Goal: Task Accomplishment & Management: Manage account settings

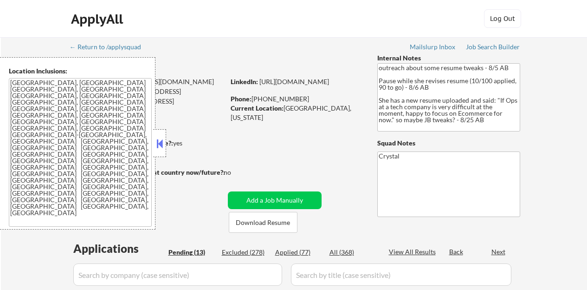
select select ""pending""
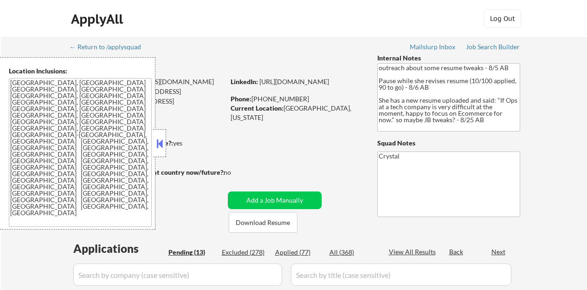
select select ""pending""
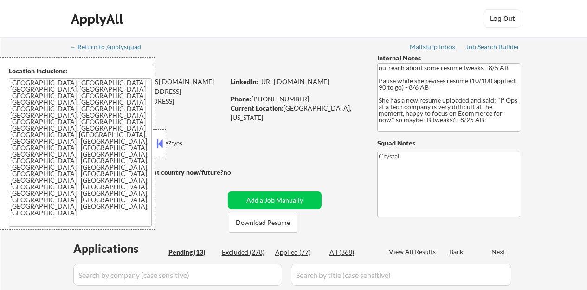
select select ""pending""
click at [162, 145] on button at bounding box center [160, 143] width 10 height 14
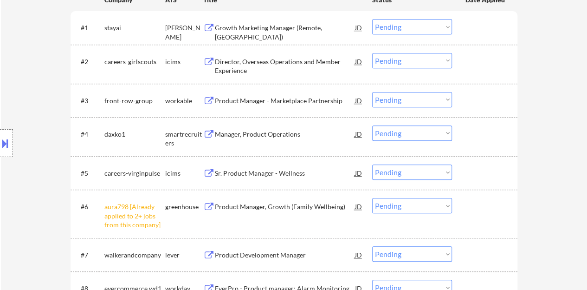
scroll to position [325, 0]
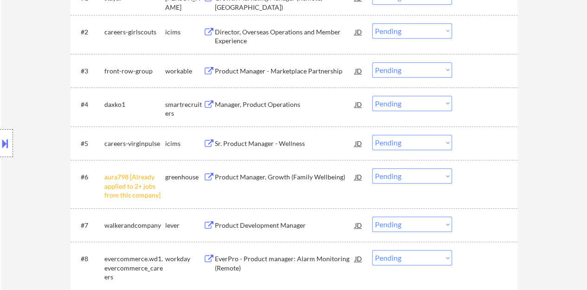
click at [393, 149] on select "Choose an option... Pending Applied Excluded (Questions) Excluded (Expired) Exc…" at bounding box center [412, 142] width 80 height 15
click at [372, 135] on select "Choose an option... Pending Applied Excluded (Questions) Excluded (Expired) Exc…" at bounding box center [412, 142] width 80 height 15
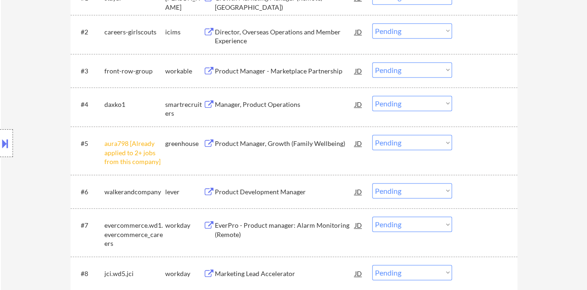
click at [398, 143] on select "Choose an option... Pending Applied Excluded (Questions) Excluded (Expired) Exc…" at bounding box center [412, 142] width 80 height 15
click at [372, 135] on select "Choose an option... Pending Applied Excluded (Questions) Excluded (Expired) Exc…" at bounding box center [412, 142] width 80 height 15
select select ""pending""
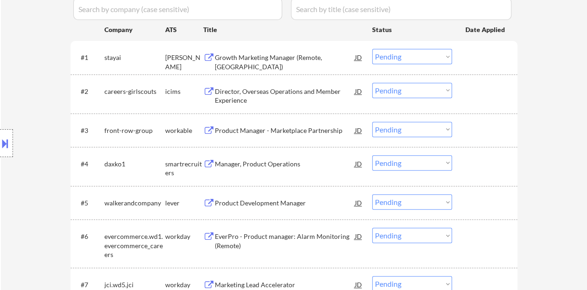
scroll to position [279, 0]
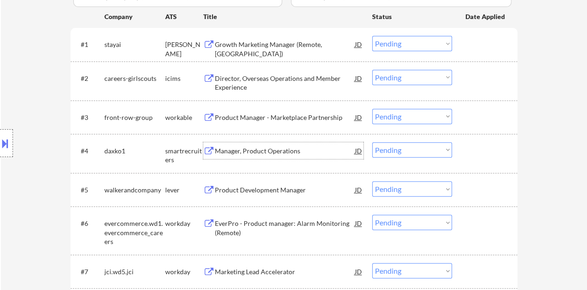
click at [240, 150] on div "Manager, Product Operations" at bounding box center [285, 150] width 140 height 9
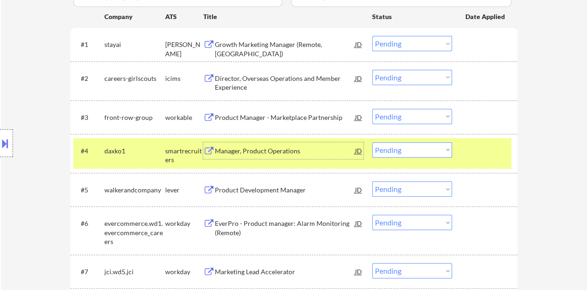
click at [435, 153] on select "Choose an option... Pending Applied Excluded (Questions) Excluded (Expired) Exc…" at bounding box center [412, 149] width 80 height 15
click at [372, 142] on select "Choose an option... Pending Applied Excluded (Questions) Excluded (Expired) Exc…" at bounding box center [412, 149] width 80 height 15
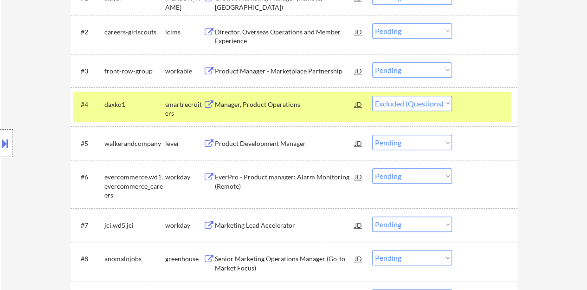
select select ""pending""
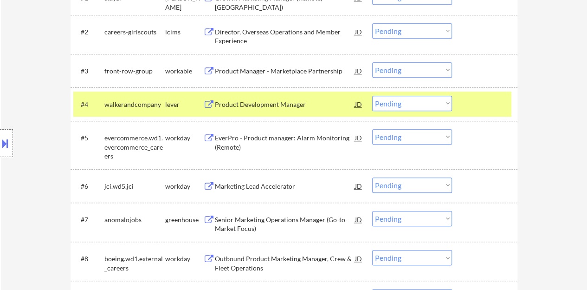
click at [481, 99] on div at bounding box center [486, 104] width 41 height 17
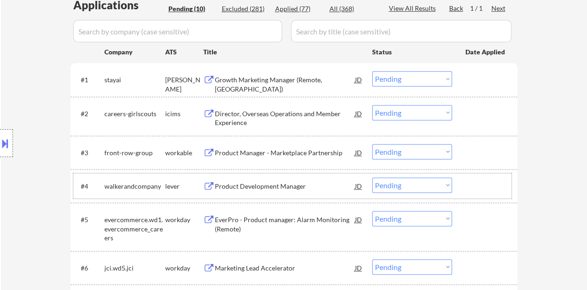
scroll to position [232, 0]
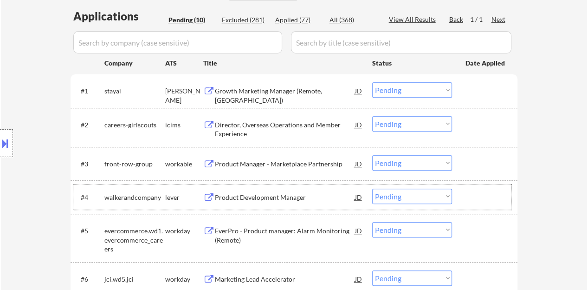
click at [303, 84] on div "Growth Marketing Manager (Remote, USA)" at bounding box center [285, 90] width 140 height 17
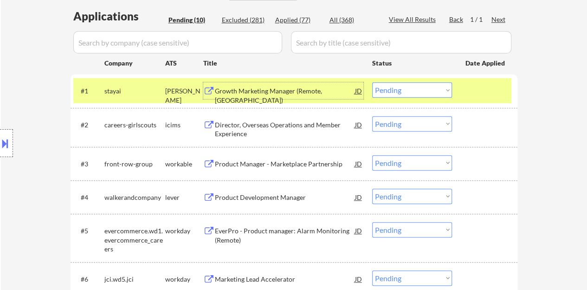
click at [417, 84] on select "Choose an option... Pending Applied Excluded (Questions) Excluded (Expired) Exc…" at bounding box center [412, 89] width 80 height 15
click at [372, 82] on select "Choose an option... Pending Applied Excluded (Questions) Excluded (Expired) Exc…" at bounding box center [412, 89] width 80 height 15
select select ""pending""
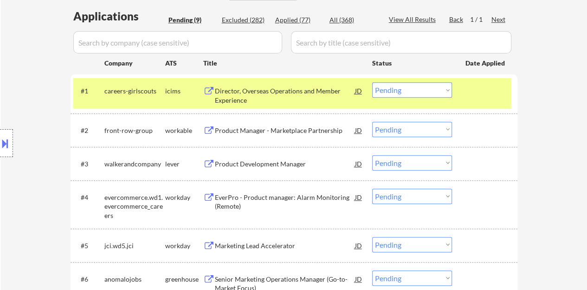
drag, startPoint x: 385, startPoint y: 1, endPoint x: 72, endPoint y: 104, distance: 329.8
click at [72, 104] on div "Location Inclusions: Raleigh, NC Cary, NC Morrisville, NC Apex, NC Garner, NC W…" at bounding box center [83, 143] width 166 height 172
click at [463, 99] on div "#1 careers-girlscouts icims Director, Overseas Operations and Member Experience…" at bounding box center [292, 93] width 438 height 31
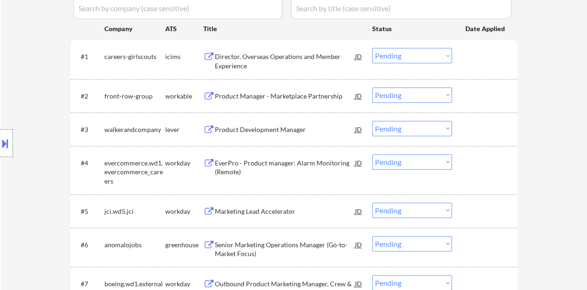
scroll to position [279, 0]
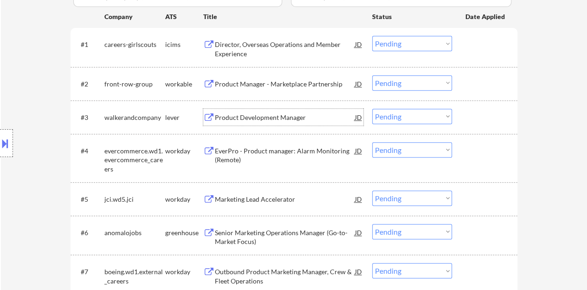
click at [239, 115] on div "Product Development Manager" at bounding box center [285, 117] width 140 height 9
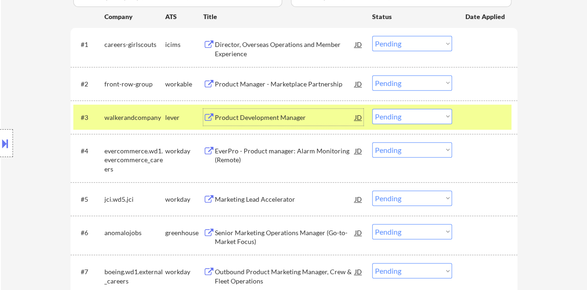
click at [0, 147] on button at bounding box center [5, 143] width 10 height 15
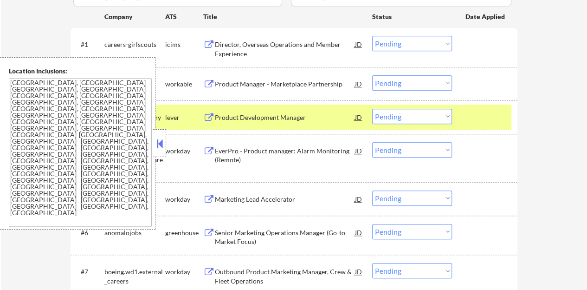
click at [158, 136] on button at bounding box center [160, 143] width 10 height 14
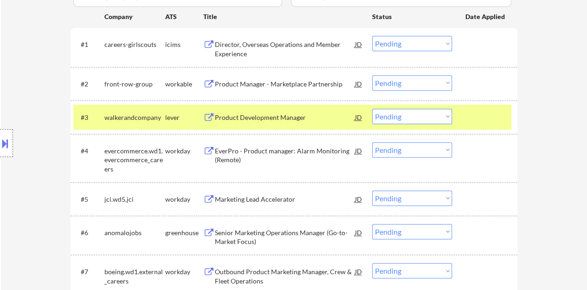
click at [401, 114] on select "Choose an option... Pending Applied Excluded (Questions) Excluded (Expired) Exc…" at bounding box center [412, 116] width 80 height 15
select select ""excluded__location_""
click at [372, 109] on select "Choose an option... Pending Applied Excluded (Questions) Excluded (Expired) Exc…" at bounding box center [412, 116] width 80 height 15
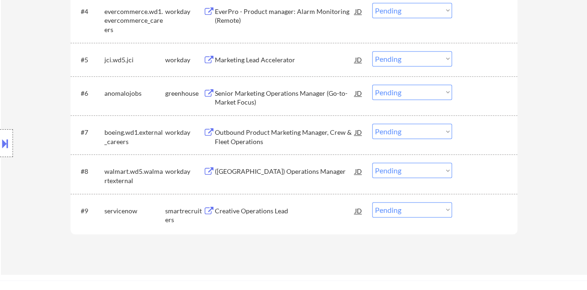
scroll to position [325, 0]
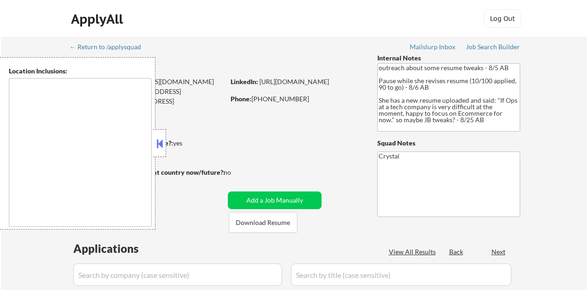
scroll to position [362, 0]
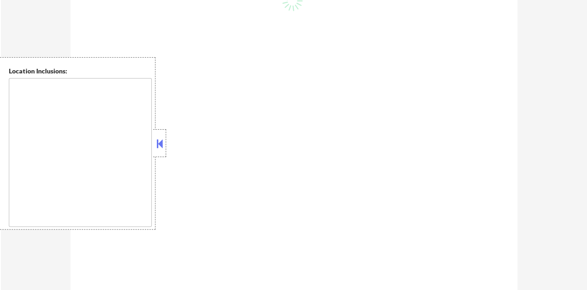
type textarea "Raleigh, NC Cary, NC Morrisville, NC Apex, NC Garner, NC Wake Forest, NC Holly …"
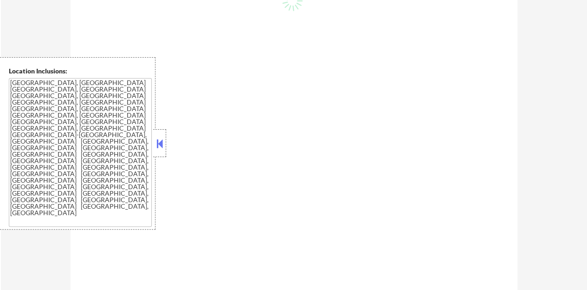
select select ""pending""
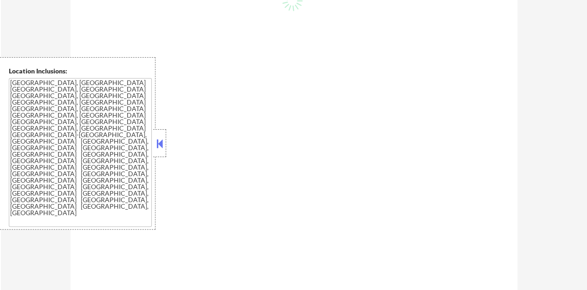
select select ""pending""
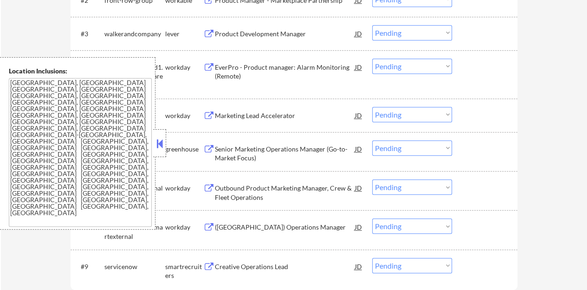
scroll to position [325, 0]
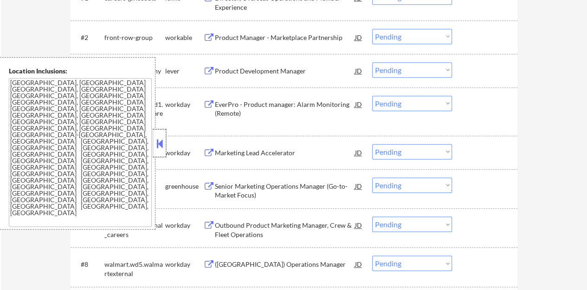
click at [160, 150] on div at bounding box center [159, 143] width 13 height 28
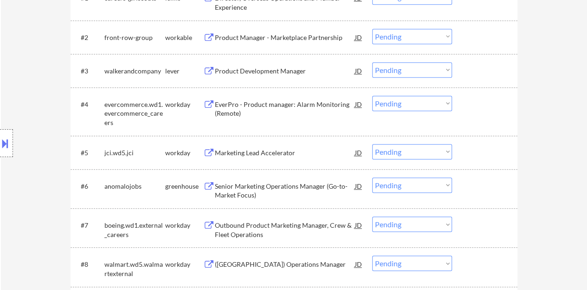
click at [250, 73] on div "Product Development Manager" at bounding box center [285, 70] width 140 height 9
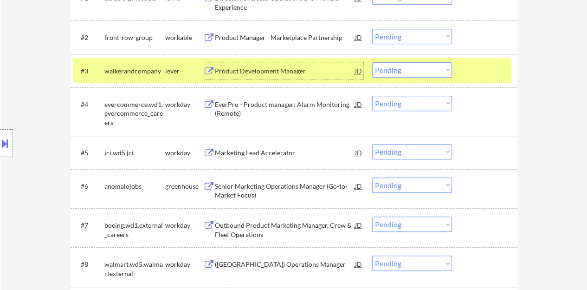
click at [441, 66] on select "Choose an option... Pending Applied Excluded (Questions) Excluded (Expired) Exc…" at bounding box center [412, 69] width 80 height 15
click at [372, 62] on select "Choose an option... Pending Applied Excluded (Questions) Excluded (Expired) Exc…" at bounding box center [412, 69] width 80 height 15
select select ""pending""
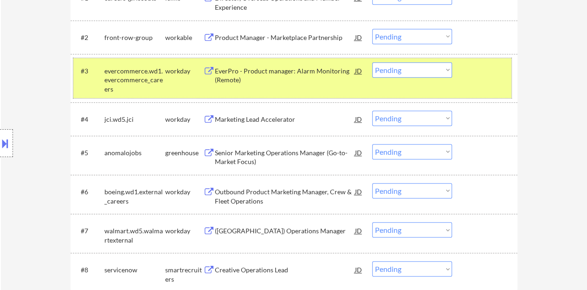
click at [478, 87] on div "#3 evercommerce.wd1.evercommerce_careers workday EverPro - Product manager: Ala…" at bounding box center [292, 78] width 438 height 40
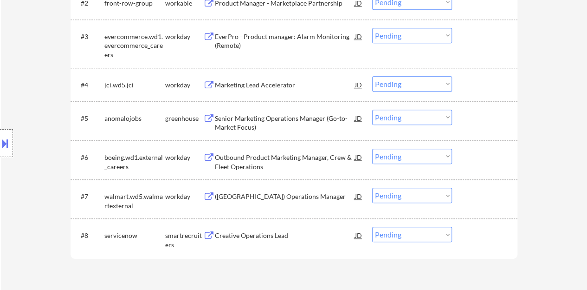
scroll to position [371, 0]
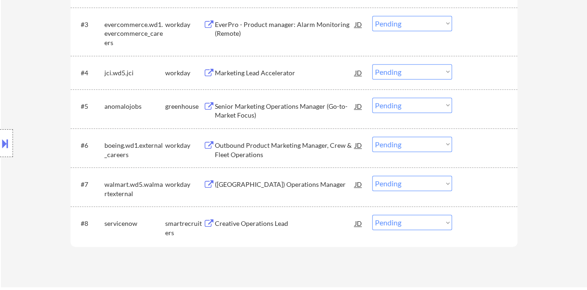
click at [269, 110] on div "Senior Marketing Operations Manager (Go-to-Market Focus)" at bounding box center [285, 111] width 140 height 18
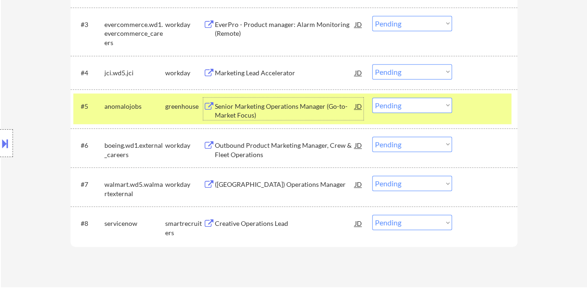
click at [395, 101] on select "Choose an option... Pending Applied Excluded (Questions) Excluded (Expired) Exc…" at bounding box center [412, 104] width 80 height 15
click at [372, 97] on select "Choose an option... Pending Applied Excluded (Questions) Excluded (Expired) Exc…" at bounding box center [412, 104] width 80 height 15
select select ""pending""
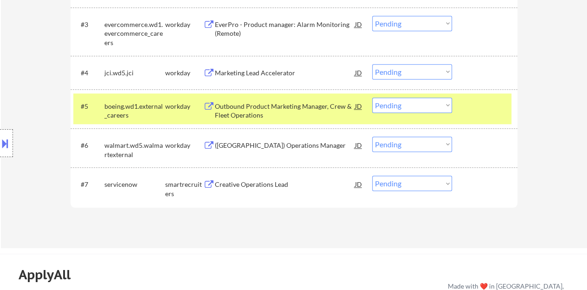
click at [470, 95] on div "#5 boeing.wd1.external_careers workday Outbound Product Marketing Manager, Crew…" at bounding box center [292, 108] width 438 height 31
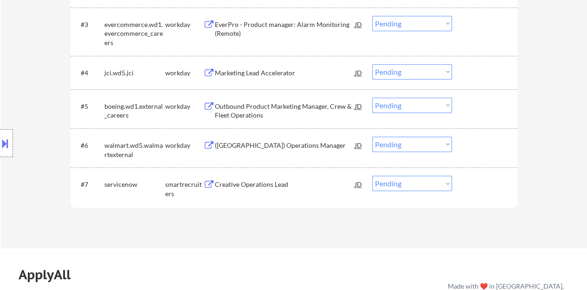
click at [248, 146] on div "(USA) Operations Manager" at bounding box center [285, 145] width 140 height 9
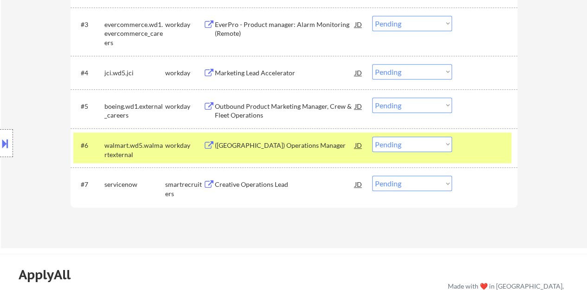
click at [5, 136] on button at bounding box center [5, 143] width 10 height 15
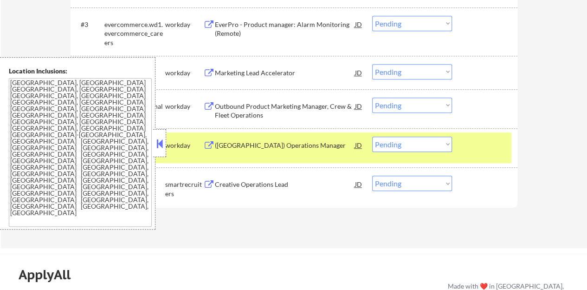
click at [161, 147] on button at bounding box center [160, 143] width 10 height 14
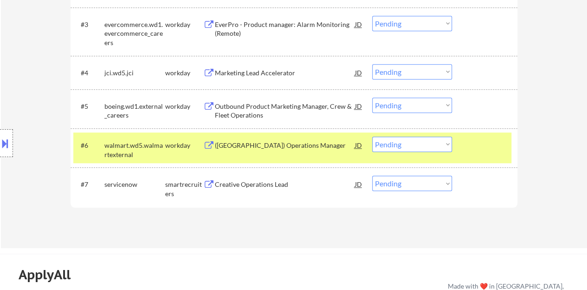
click at [0, 143] on button at bounding box center [5, 143] width 10 height 15
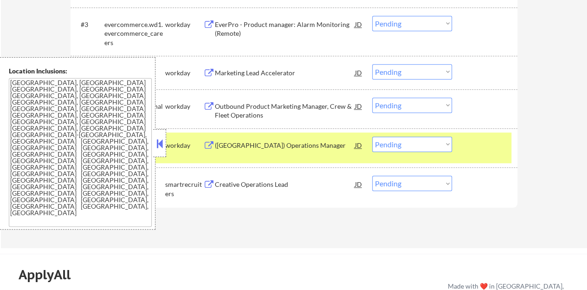
click at [160, 144] on button at bounding box center [160, 143] width 10 height 14
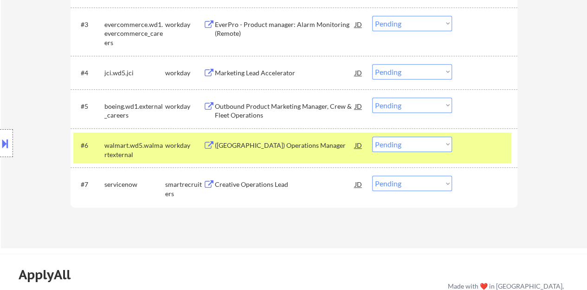
click at [422, 147] on select "Choose an option... Pending Applied Excluded (Questions) Excluded (Expired) Exc…" at bounding box center [412, 143] width 80 height 15
click at [372, 136] on select "Choose an option... Pending Applied Excluded (Questions) Excluded (Expired) Exc…" at bounding box center [412, 143] width 80 height 15
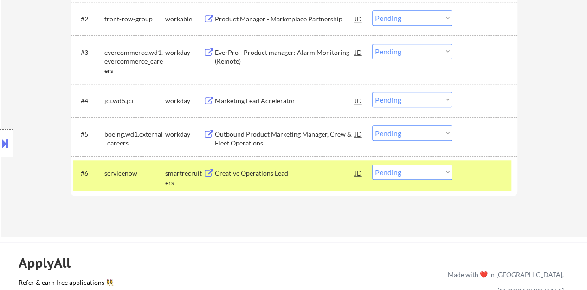
scroll to position [325, 0]
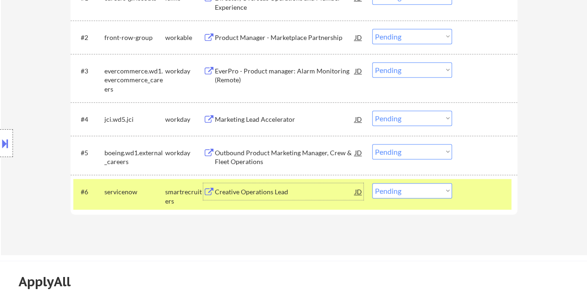
click at [250, 189] on div "Creative Operations Lead" at bounding box center [285, 191] width 140 height 9
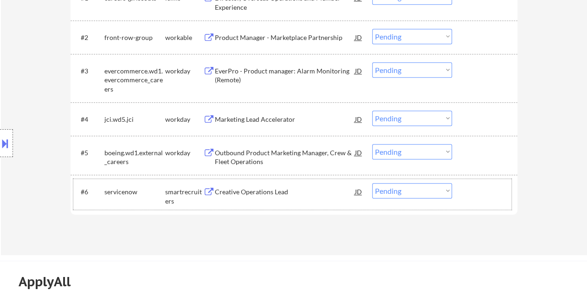
click at [483, 200] on div "#6 servicenow smartrecruiters Creative Operations Lead JD Choose an option... P…" at bounding box center [292, 194] width 438 height 31
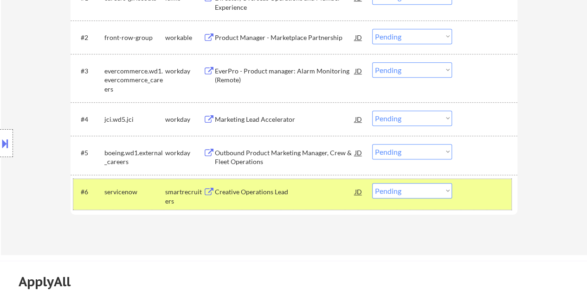
click at [396, 190] on select "Choose an option... Pending Applied Excluded (Questions) Excluded (Expired) Exc…" at bounding box center [412, 190] width 80 height 15
select select ""applied""
click at [372, 183] on select "Choose an option... Pending Applied Excluded (Questions) Excluded (Expired) Exc…" at bounding box center [412, 190] width 80 height 15
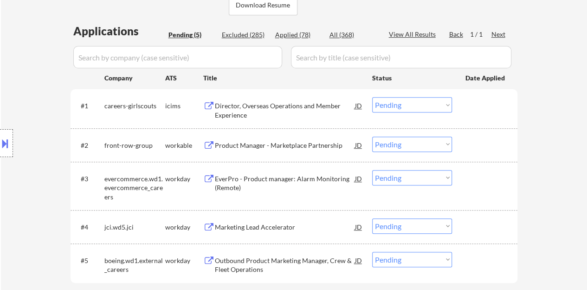
scroll to position [232, 0]
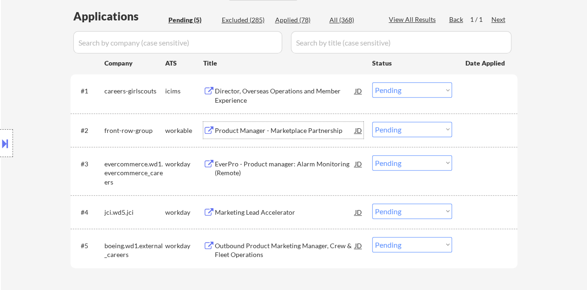
click at [289, 133] on div "Product Manager - Marketplace Partnership" at bounding box center [285, 130] width 140 height 9
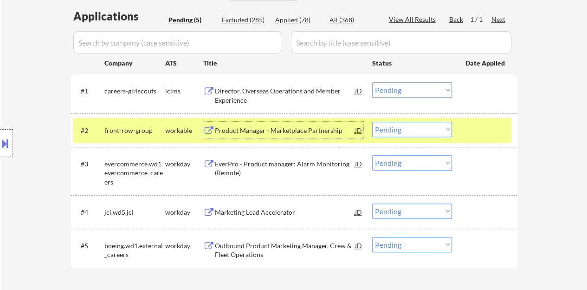
click at [432, 134] on select "Choose an option... Pending Applied Excluded (Questions) Excluded (Expired) Exc…" at bounding box center [412, 129] width 80 height 15
click at [372, 122] on select "Choose an option... Pending Applied Excluded (Questions) Excluded (Expired) Exc…" at bounding box center [412, 129] width 80 height 15
select select ""pending""
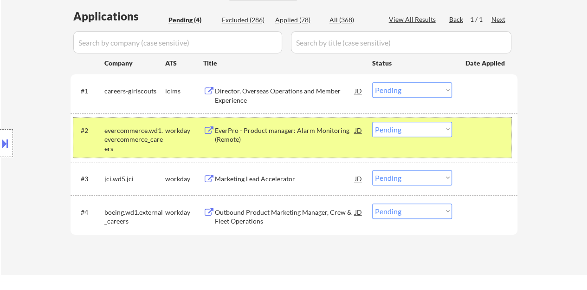
click at [502, 140] on div "#2 evercommerce.wd1.evercommerce_careers workday EverPro - Product manager: Ala…" at bounding box center [292, 137] width 438 height 40
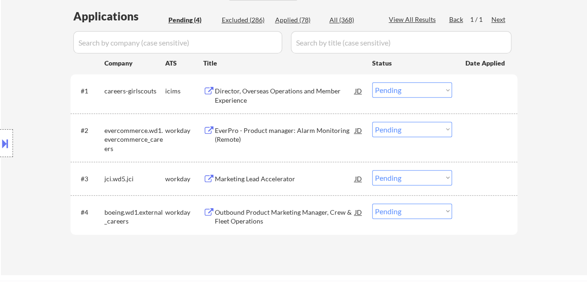
click at [277, 182] on div "Marketing Lead Accelerator" at bounding box center [285, 178] width 140 height 9
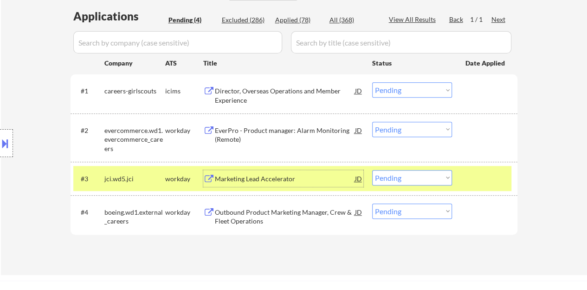
click at [407, 175] on select "Choose an option... Pending Applied Excluded (Questions) Excluded (Expired) Exc…" at bounding box center [412, 177] width 80 height 15
click at [372, 170] on select "Choose an option... Pending Applied Excluded (Questions) Excluded (Expired) Exc…" at bounding box center [412, 177] width 80 height 15
select select ""pending""
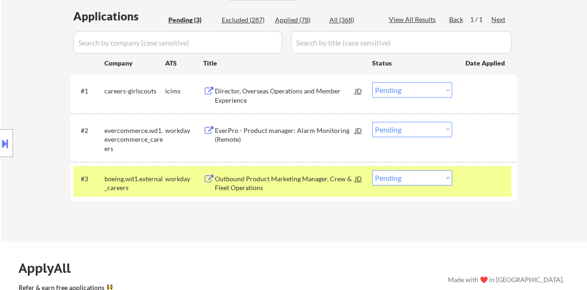
click at [484, 203] on div "Applications Pending (3) Excluded (287) Applied (78) All (368) View All Results…" at bounding box center [294, 115] width 447 height 215
click at [454, 177] on div "#3 boeing.wd1.external_careers workday Outbound Product Marketing Manager, Crew…" at bounding box center [292, 181] width 438 height 31
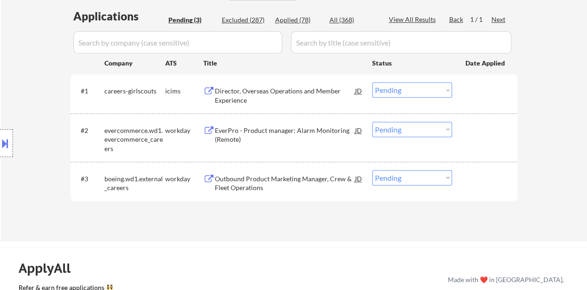
click at [254, 129] on div "EverPro - Product manager: Alarm Monitoring (Remote)" at bounding box center [285, 135] width 140 height 18
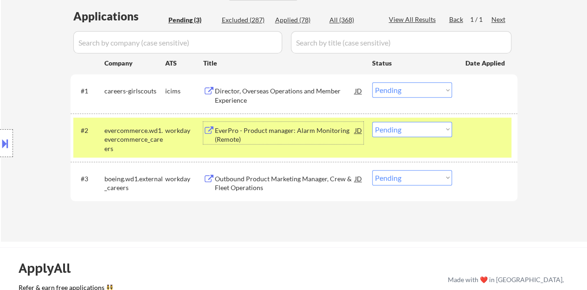
click at [413, 126] on select "Choose an option... Pending Applied Excluded (Questions) Excluded (Expired) Exc…" at bounding box center [412, 129] width 80 height 15
click at [372, 122] on select "Choose an option... Pending Applied Excluded (Questions) Excluded (Expired) Exc…" at bounding box center [412, 129] width 80 height 15
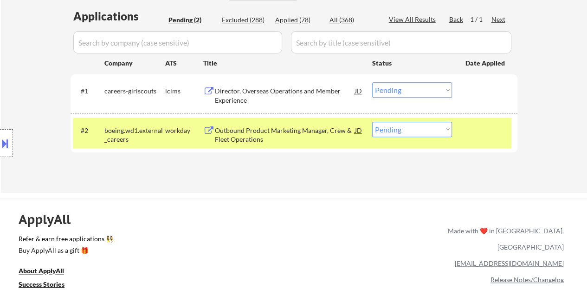
click at [283, 136] on div "Outbound Product Marketing Manager, Crew & Fleet Operations" at bounding box center [285, 135] width 140 height 18
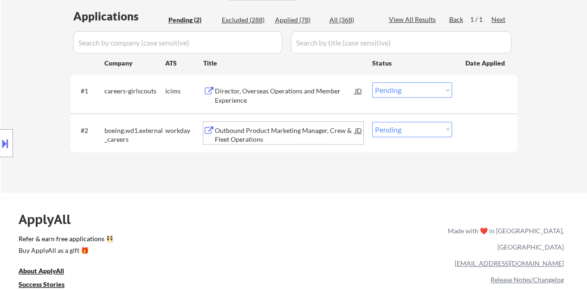
click at [415, 124] on select "Choose an option... Pending Applied Excluded (Questions) Excluded (Expired) Exc…" at bounding box center [412, 129] width 80 height 15
select select ""applied""
click at [372, 122] on select "Choose an option... Pending Applied Excluded (Questions) Excluded (Expired) Exc…" at bounding box center [412, 129] width 80 height 15
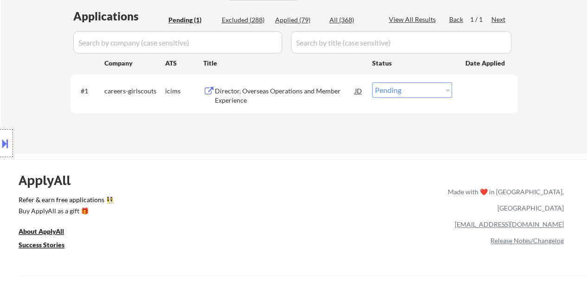
click at [293, 91] on div "Director, Overseas Operations and Member Experience" at bounding box center [285, 95] width 140 height 18
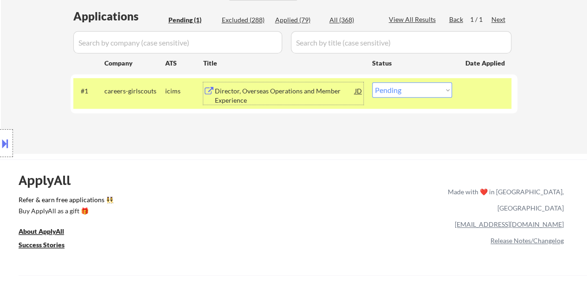
click at [399, 91] on select "Choose an option... Pending Applied Excluded (Questions) Excluded (Expired) Exc…" at bounding box center [412, 89] width 80 height 15
select select ""applied""
click at [372, 82] on select "Choose an option... Pending Applied Excluded (Questions) Excluded (Expired) Exc…" at bounding box center [412, 89] width 80 height 15
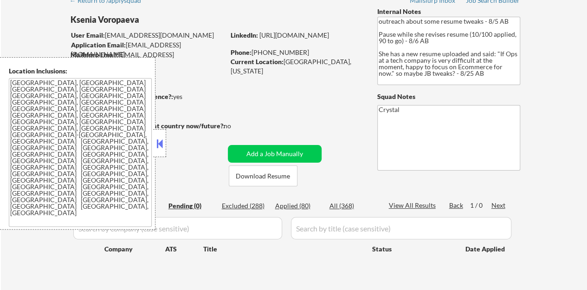
scroll to position [93, 0]
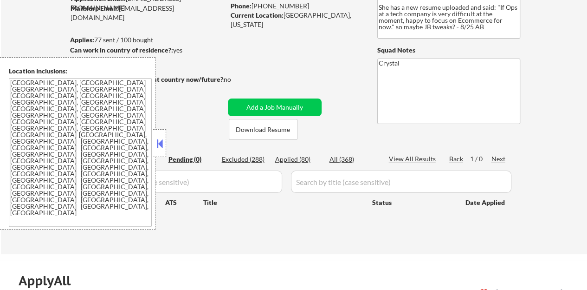
click at [164, 147] on button at bounding box center [160, 143] width 10 height 14
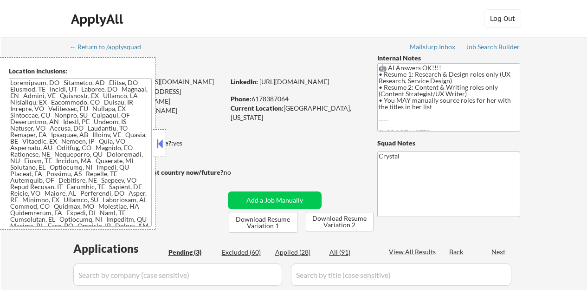
select select ""pending""
click at [160, 148] on button at bounding box center [160, 143] width 10 height 14
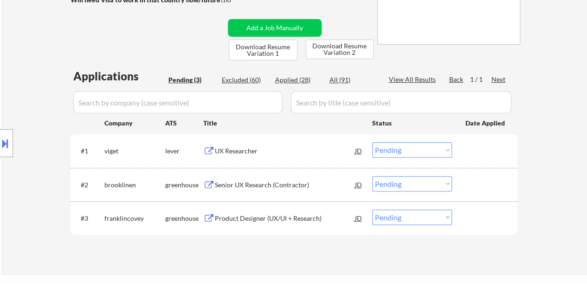
scroll to position [186, 0]
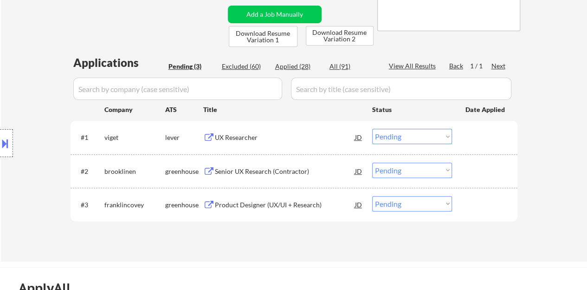
click at [230, 134] on div "UX Researcher" at bounding box center [285, 137] width 140 height 9
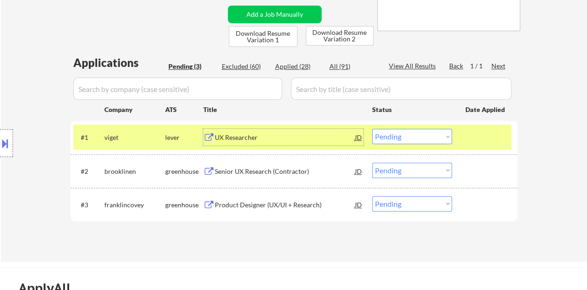
click at [404, 135] on select "Choose an option... Pending Applied Excluded (Questions) Excluded (Expired) Exc…" at bounding box center [412, 136] width 80 height 15
click at [372, 129] on select "Choose an option... Pending Applied Excluded (Questions) Excluded (Expired) Exc…" at bounding box center [412, 136] width 80 height 15
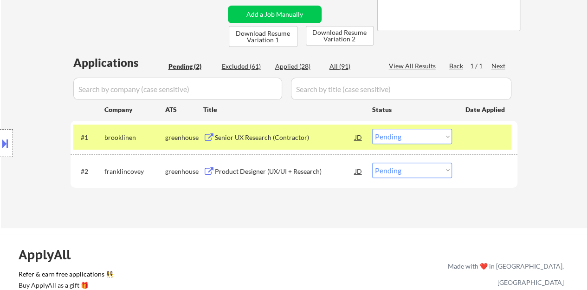
click at [286, 134] on div "Senior UX Research (Contractor)" at bounding box center [285, 137] width 140 height 9
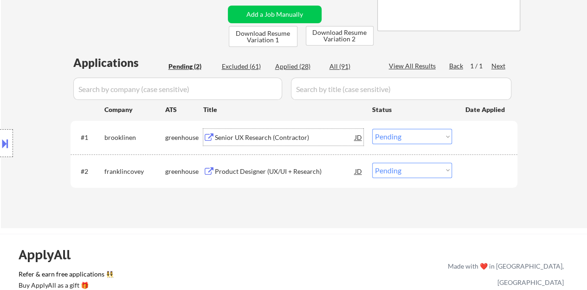
click at [469, 154] on div "#2 franklincovey greenhouse Product Designer (UX/UI + Research) JD Choose an op…" at bounding box center [294, 170] width 447 height 33
click at [487, 130] on div at bounding box center [486, 137] width 41 height 17
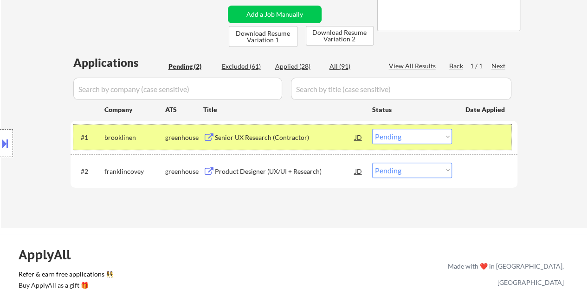
click at [412, 141] on select "Choose an option... Pending Applied Excluded (Questions) Excluded (Expired) Exc…" at bounding box center [412, 136] width 80 height 15
click at [372, 129] on select "Choose an option... Pending Applied Excluded (Questions) Excluded (Expired) Exc…" at bounding box center [412, 136] width 80 height 15
select select ""pending""
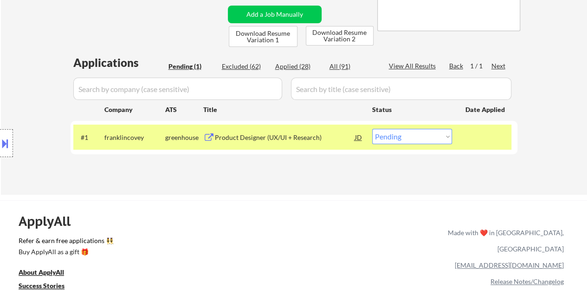
click at [264, 136] on div "Product Designer (UX/UI + Research)" at bounding box center [285, 137] width 140 height 9
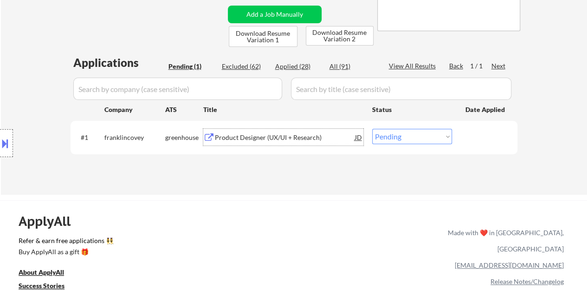
click at [358, 139] on div "JD" at bounding box center [358, 137] width 9 height 17
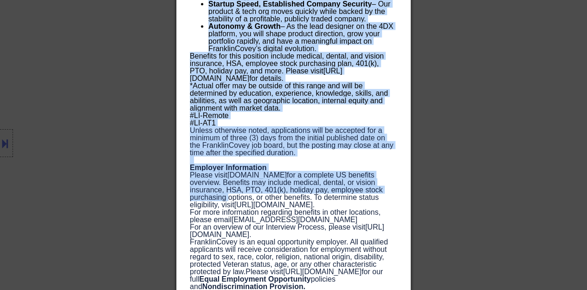
scroll to position [1027, 0]
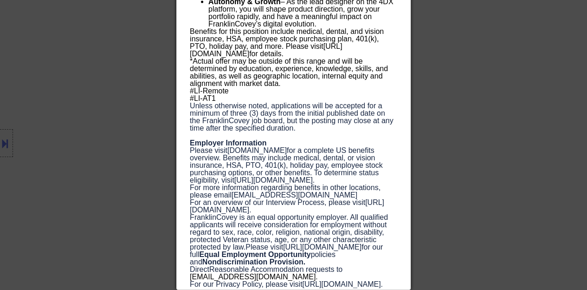
drag, startPoint x: 190, startPoint y: 39, endPoint x: 317, endPoint y: 286, distance: 277.4
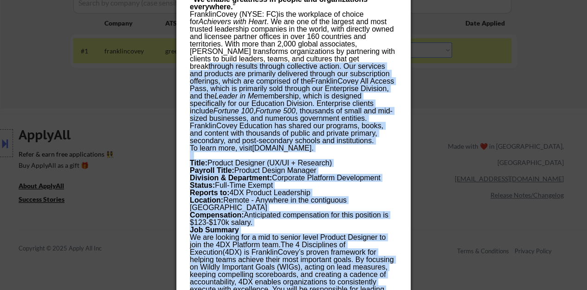
scroll to position [192, 0]
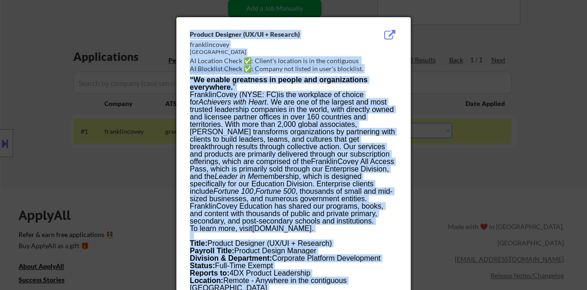
drag, startPoint x: 317, startPoint y: 283, endPoint x: 188, endPoint y: 32, distance: 282.6
copy div "Product Designer (UX/UI + Research) franklincovey United States AI Location Che…"
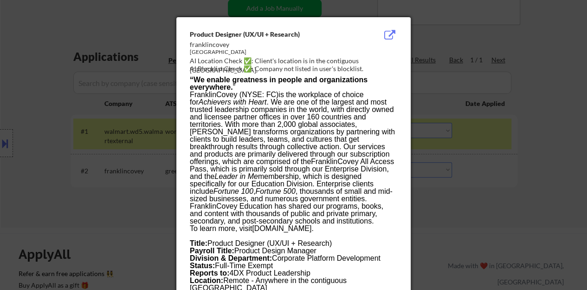
click at [468, 141] on div at bounding box center [293, 145] width 587 height 290
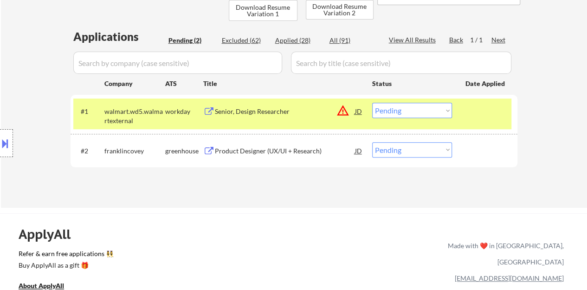
scroll to position [238, 0]
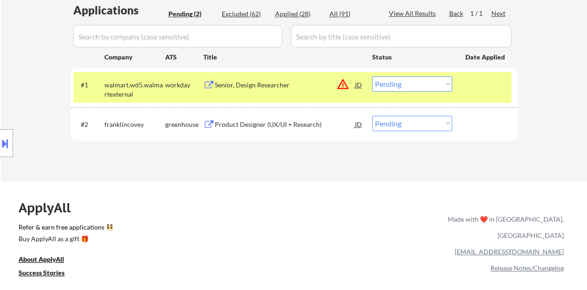
click at [409, 127] on select "Choose an option... Pending Applied Excluded (Questions) Excluded (Expired) Exc…" at bounding box center [412, 123] width 80 height 15
select select ""excluded__bad_match_""
click at [372, 116] on select "Choose an option... Pending Applied Excluded (Questions) Excluded (Expired) Exc…" at bounding box center [412, 123] width 80 height 15
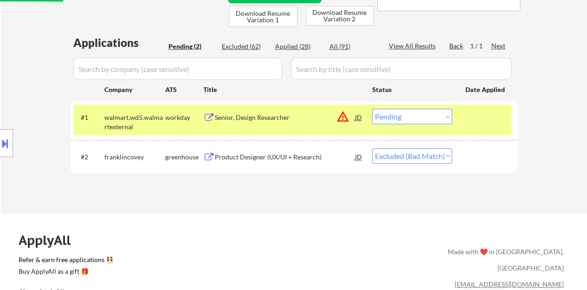
scroll to position [192, 0]
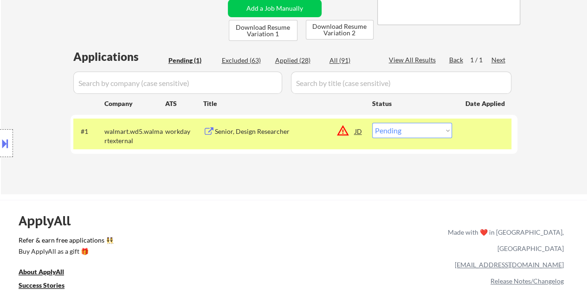
click at [358, 129] on div "JD" at bounding box center [358, 131] width 9 height 17
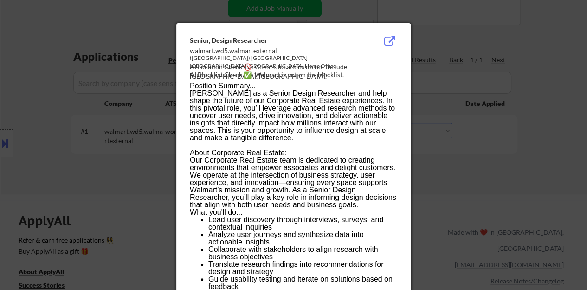
click at [467, 184] on div at bounding box center [293, 145] width 587 height 290
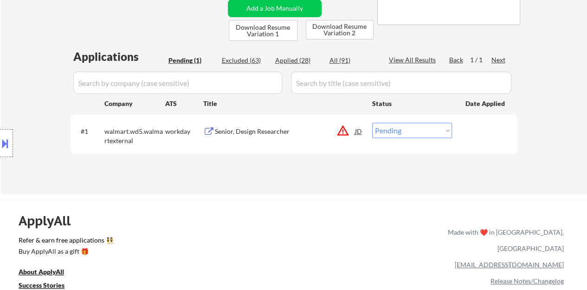
click at [273, 127] on div "Senior, Design Researcher" at bounding box center [285, 131] width 140 height 9
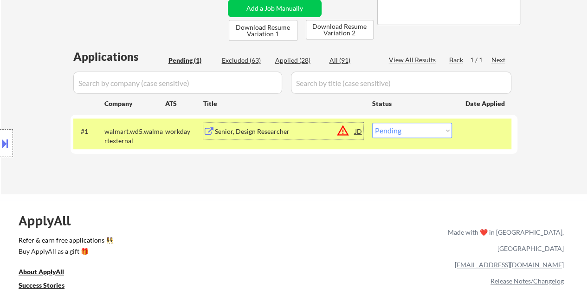
click at [441, 126] on select "Choose an option... Pending Applied Excluded (Questions) Excluded (Expired) Exc…" at bounding box center [412, 130] width 80 height 15
select select ""excluded__location_""
click at [372, 123] on select "Choose an option... Pending Applied Excluded (Questions) Excluded (Expired) Exc…" at bounding box center [412, 130] width 80 height 15
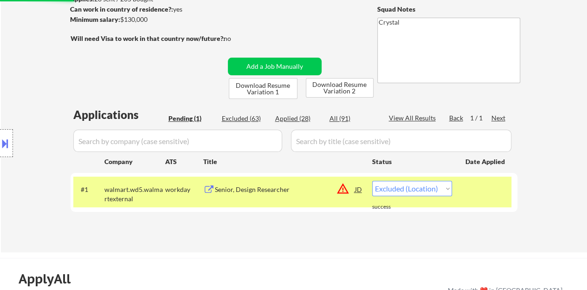
scroll to position [145, 0]
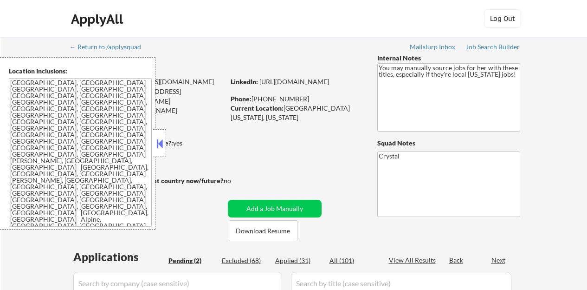
select select ""pending""
click at [159, 140] on button at bounding box center [160, 143] width 10 height 14
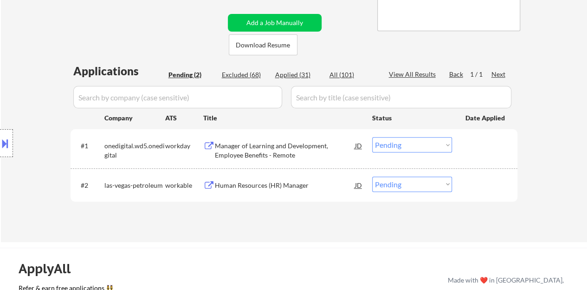
scroll to position [232, 0]
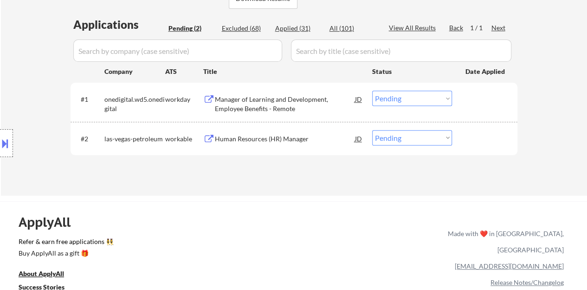
click at [245, 138] on div "Human Resources (HR) Manager" at bounding box center [285, 138] width 140 height 9
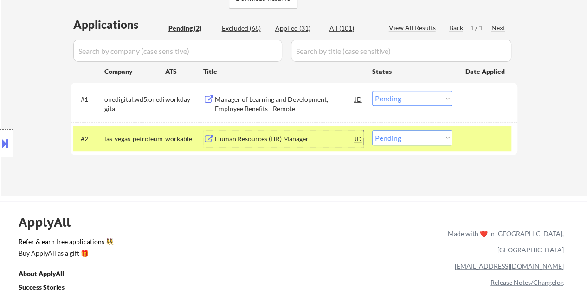
click at [376, 136] on select "Choose an option... Pending Applied Excluded (Questions) Excluded (Expired) Exc…" at bounding box center [412, 137] width 80 height 15
select select ""applied""
click at [372, 130] on select "Choose an option... Pending Applied Excluded (Questions) Excluded (Expired) Exc…" at bounding box center [412, 137] width 80 height 15
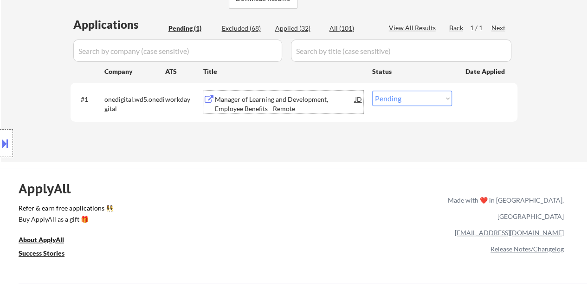
click at [268, 110] on div "Manager of Learning and Development, Employee Benefits - Remote" at bounding box center [285, 104] width 140 height 18
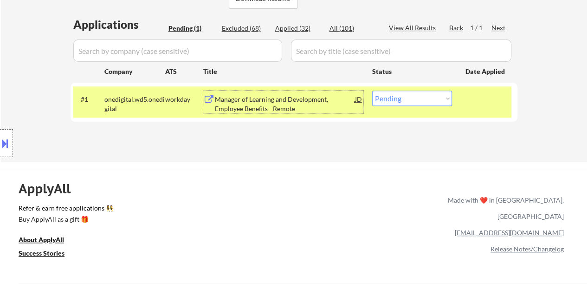
click at [395, 100] on select "Choose an option... Pending Applied Excluded (Questions) Excluded (Expired) Exc…" at bounding box center [412, 98] width 80 height 15
select select ""excluded__salary_""
click at [372, 91] on select "Choose an option... Pending Applied Excluded (Questions) Excluded (Expired) Exc…" at bounding box center [412, 98] width 80 height 15
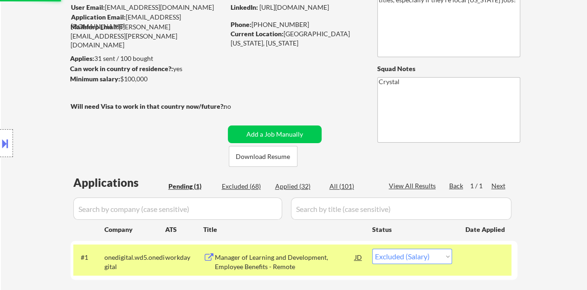
scroll to position [93, 0]
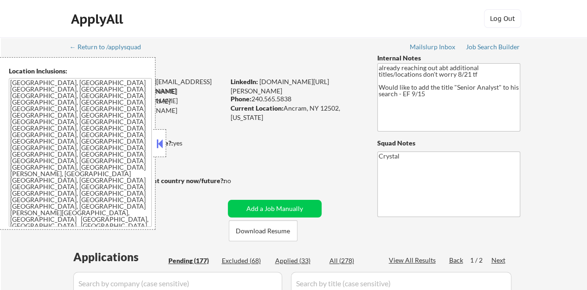
select select ""pending""
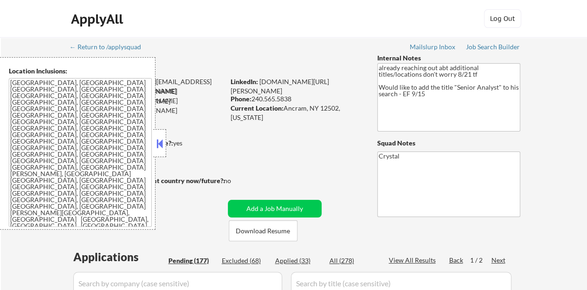
select select ""pending""
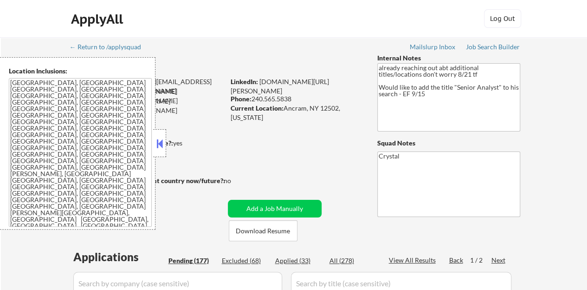
select select ""pending""
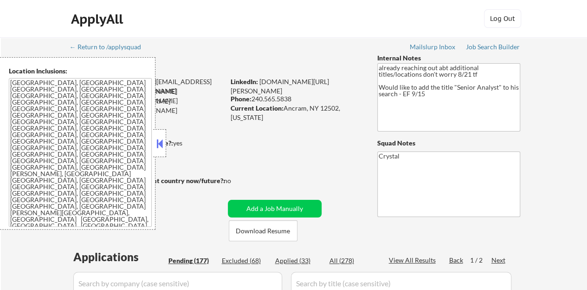
select select ""pending""
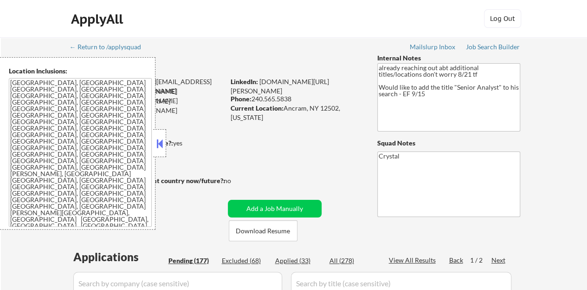
select select ""pending""
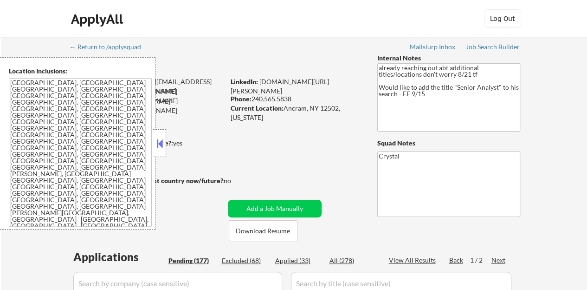
select select ""pending""
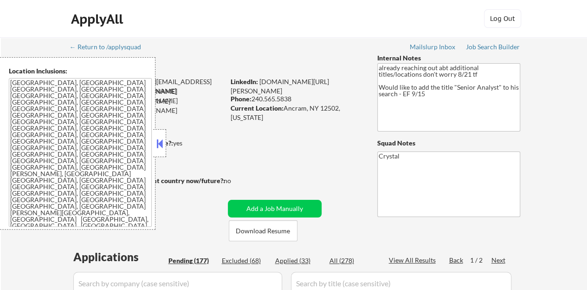
select select ""pending""
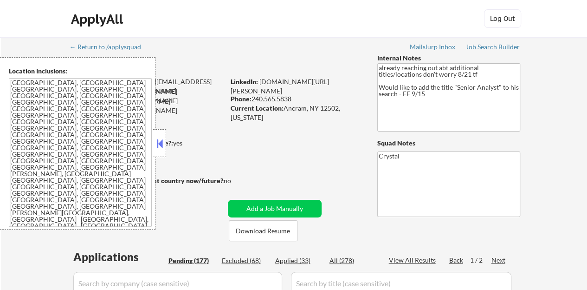
select select ""pending""
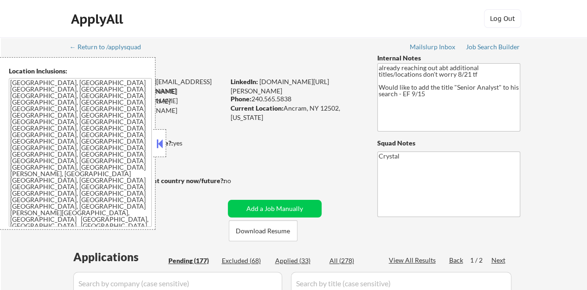
select select ""pending""
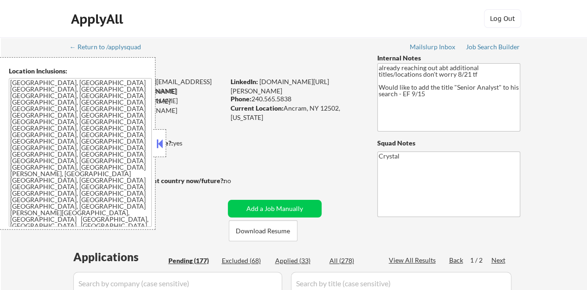
select select ""pending""
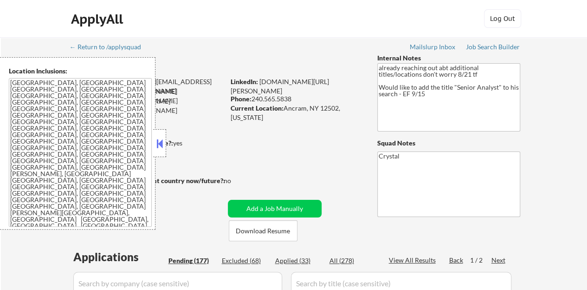
select select ""pending""
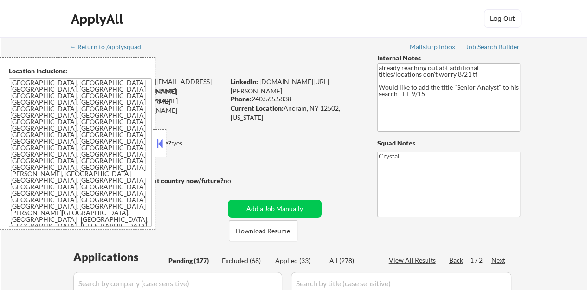
select select ""pending""
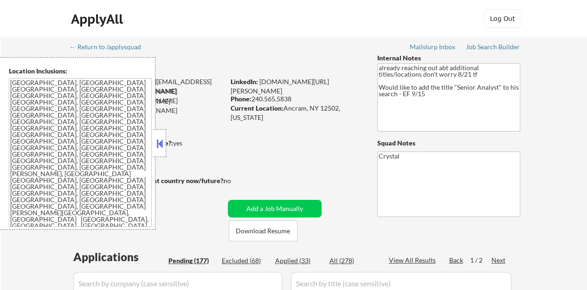
select select ""pending""
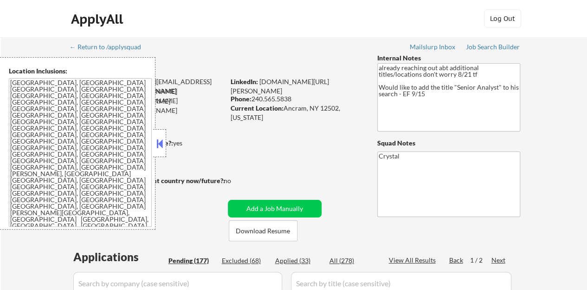
select select ""pending""
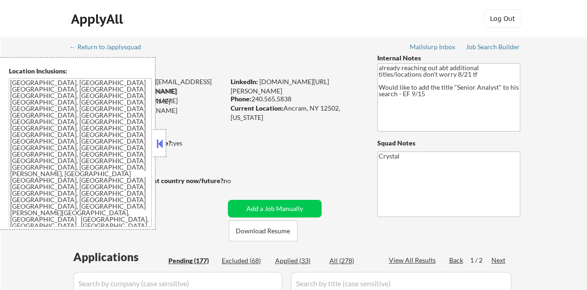
select select ""pending""
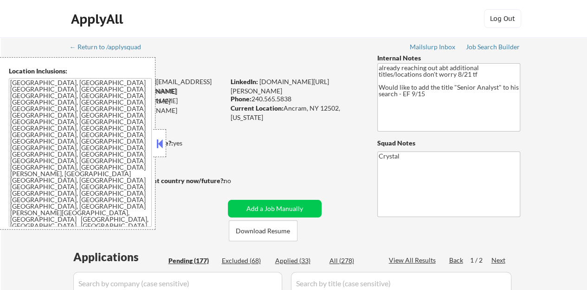
select select ""pending""
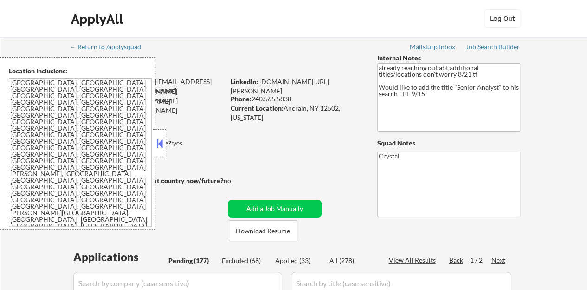
select select ""pending""
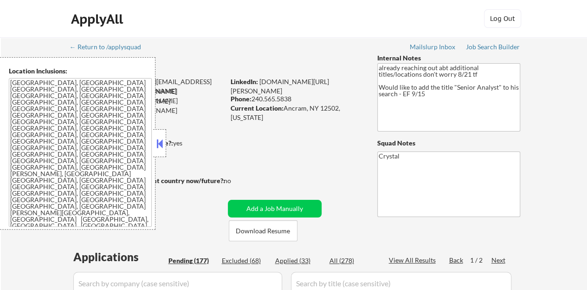
select select ""pending""
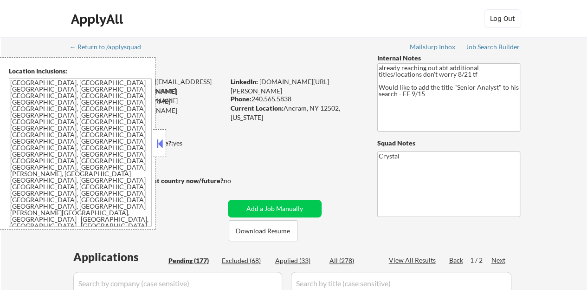
select select ""pending""
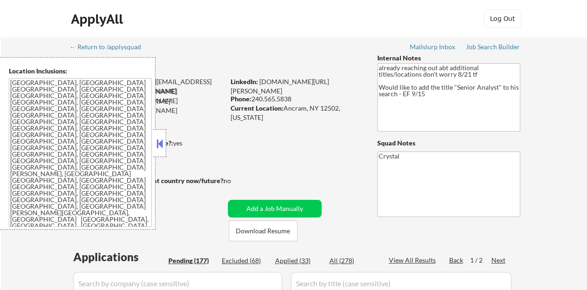
select select ""pending""
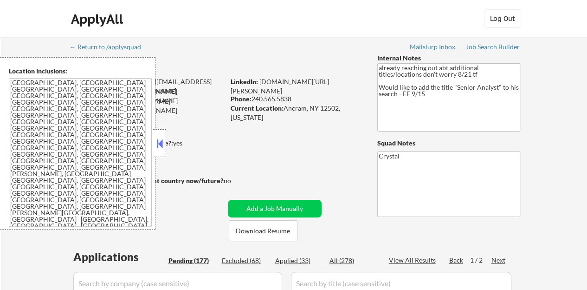
click at [170, 136] on div "Applies: 33 sent / 200 bought" at bounding box center [147, 132] width 155 height 9
click at [160, 142] on button at bounding box center [160, 143] width 10 height 14
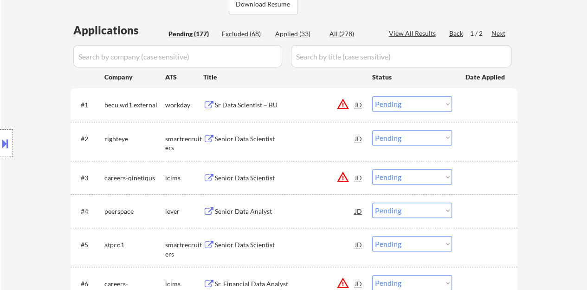
scroll to position [232, 0]
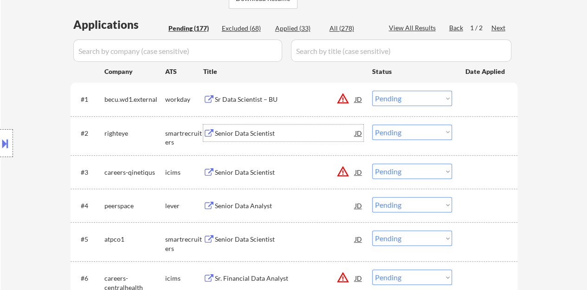
click at [245, 135] on div "Senior Data Scientist" at bounding box center [285, 133] width 140 height 9
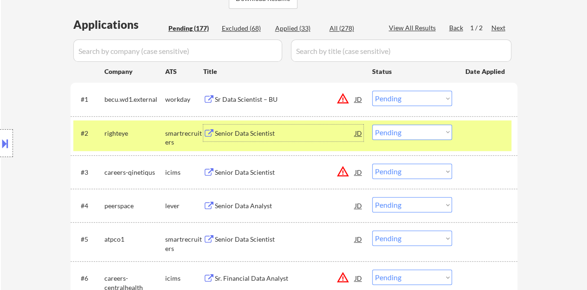
click at [408, 120] on div "#2 righteye smartrecruiters Senior Data Scientist JD Choose an option... Pendin…" at bounding box center [292, 135] width 438 height 31
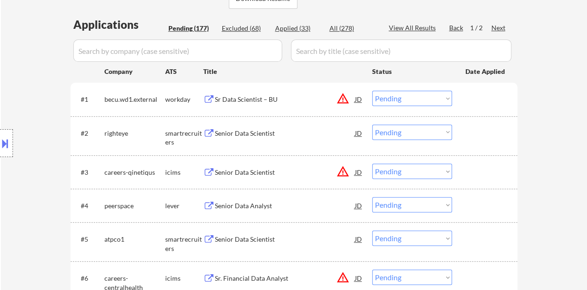
click at [411, 127] on select "Choose an option... Pending Applied Excluded (Questions) Excluded (Expired) Exc…" at bounding box center [412, 131] width 80 height 15
click at [372, 124] on select "Choose an option... Pending Applied Excluded (Questions) Excluded (Expired) Exc…" at bounding box center [412, 131] width 80 height 15
select select ""pending""
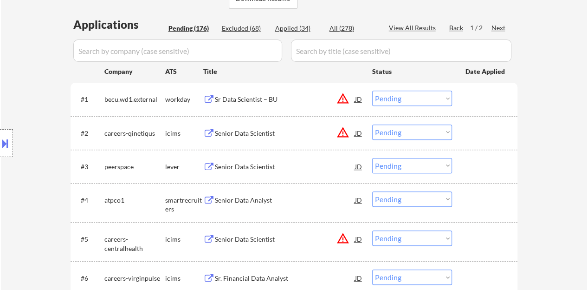
scroll to position [279, 0]
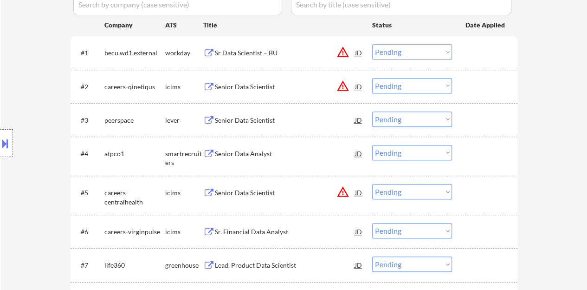
click at [253, 114] on div "Senior Data Scientist" at bounding box center [285, 119] width 140 height 17
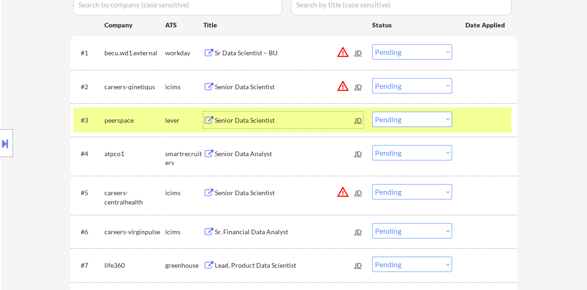
click at [405, 117] on select "Choose an option... Pending Applied Excluded (Questions) Excluded (Expired) Exc…" at bounding box center [412, 118] width 80 height 15
click at [372, 111] on select "Choose an option... Pending Applied Excluded (Questions) Excluded (Expired) Exc…" at bounding box center [412, 118] width 80 height 15
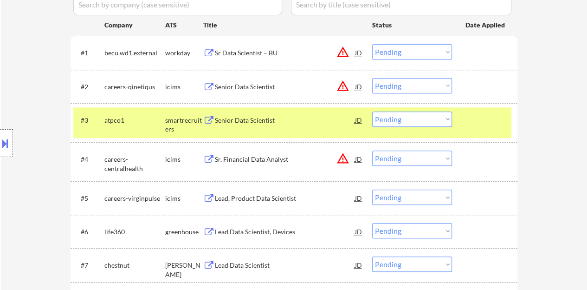
scroll to position [325, 0]
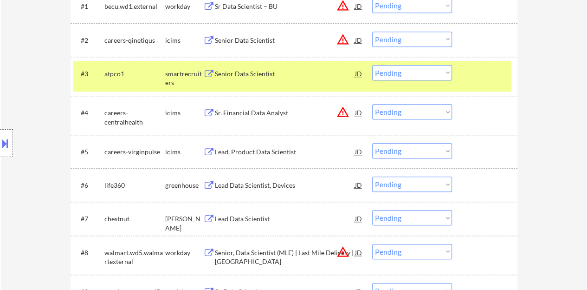
click at [259, 71] on div "Senior Data Scientist" at bounding box center [285, 73] width 140 height 9
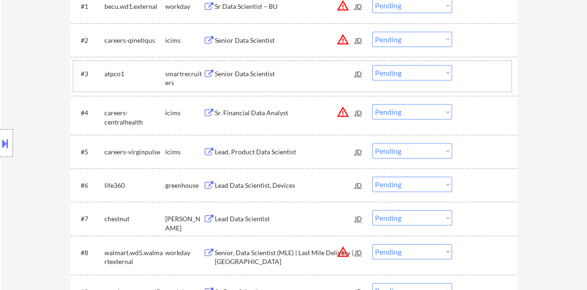
click at [477, 74] on div at bounding box center [486, 73] width 41 height 17
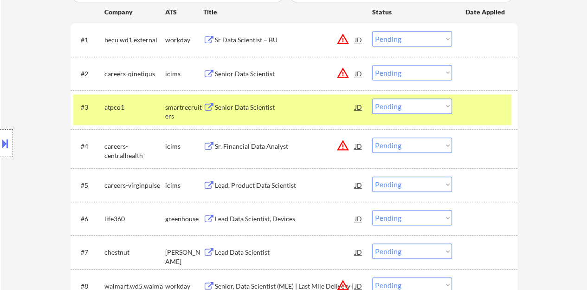
scroll to position [279, 0]
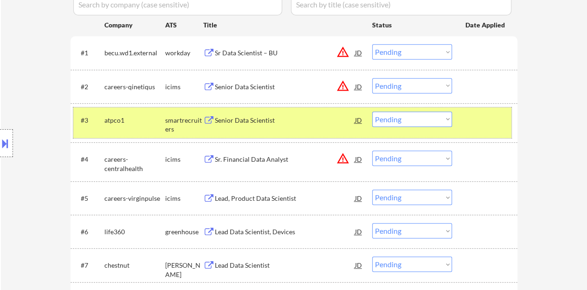
click at [424, 127] on div "#3 atpco1 smartrecruiters Senior Data Scientist JD warning_amber Choose an opti…" at bounding box center [292, 122] width 438 height 31
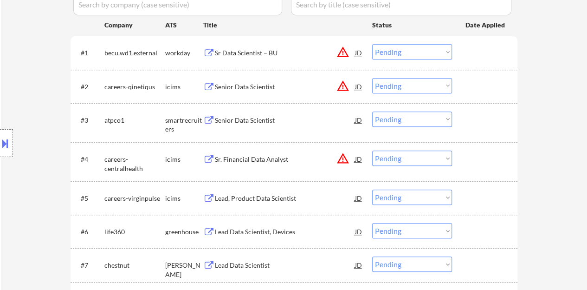
click at [419, 120] on select "Choose an option... Pending Applied Excluded (Questions) Excluded (Expired) Exc…" at bounding box center [412, 118] width 80 height 15
click at [372, 111] on select "Choose an option... Pending Applied Excluded (Questions) Excluded (Expired) Exc…" at bounding box center [412, 118] width 80 height 15
select select ""pending""
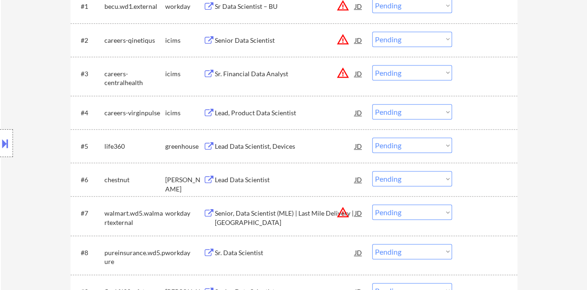
scroll to position [371, 0]
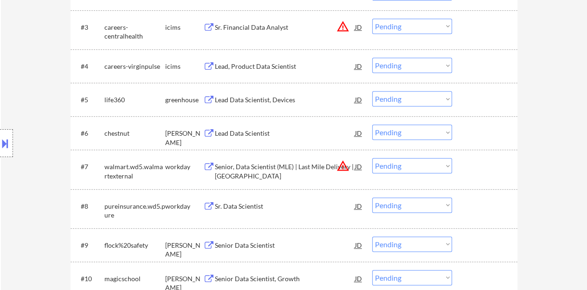
click at [250, 127] on div "Lead Data Scientist" at bounding box center [285, 132] width 140 height 17
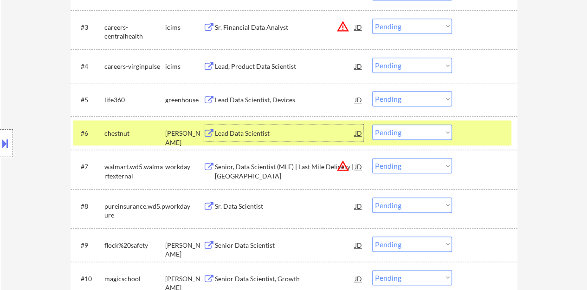
click at [12, 133] on div at bounding box center [6, 143] width 13 height 28
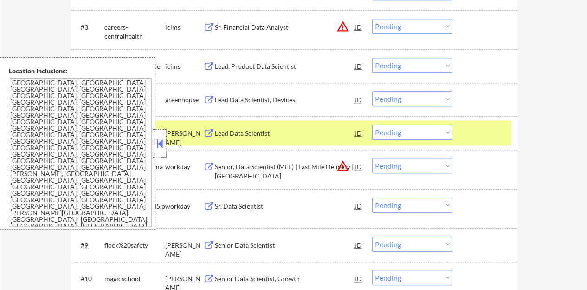
click at [155, 150] on div at bounding box center [159, 143] width 13 height 28
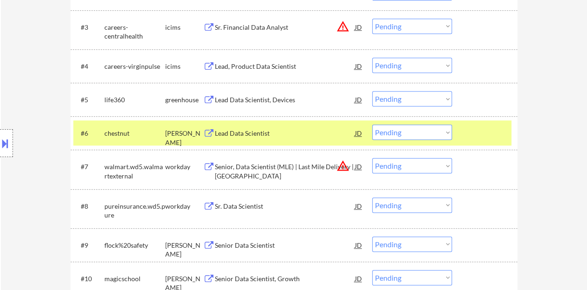
click at [418, 128] on select "Choose an option... Pending Applied Excluded (Questions) Excluded (Expired) Exc…" at bounding box center [412, 131] width 80 height 15
click at [372, 124] on select "Choose an option... Pending Applied Excluded (Questions) Excluded (Expired) Exc…" at bounding box center [412, 131] width 80 height 15
select select ""pending""
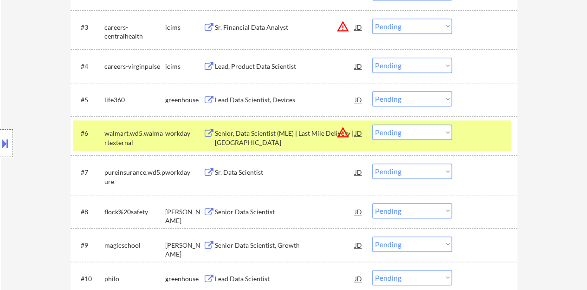
click at [485, 127] on div at bounding box center [486, 132] width 41 height 17
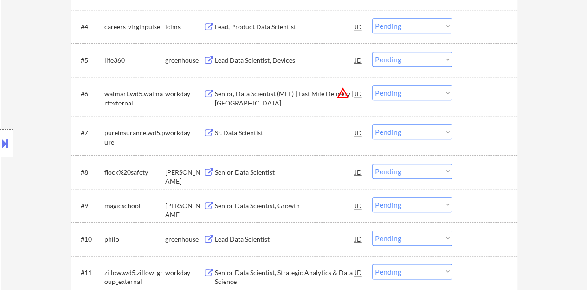
scroll to position [464, 0]
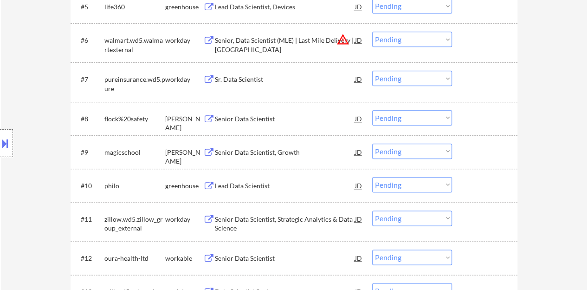
click at [259, 120] on div "Senior Data Scientist" at bounding box center [285, 118] width 140 height 9
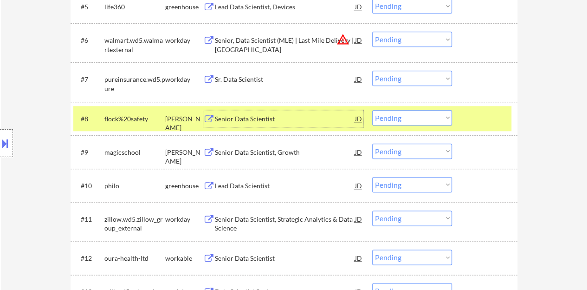
click at [397, 117] on select "Choose an option... Pending Applied Excluded (Questions) Excluded (Expired) Exc…" at bounding box center [412, 117] width 80 height 15
click at [372, 110] on select "Choose an option... Pending Applied Excluded (Questions) Excluded (Expired) Exc…" at bounding box center [412, 117] width 80 height 15
select select ""pending""
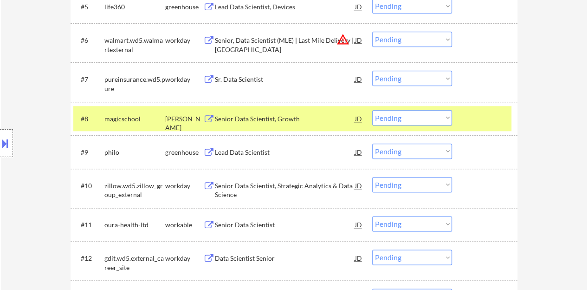
click at [480, 117] on div at bounding box center [486, 118] width 41 height 17
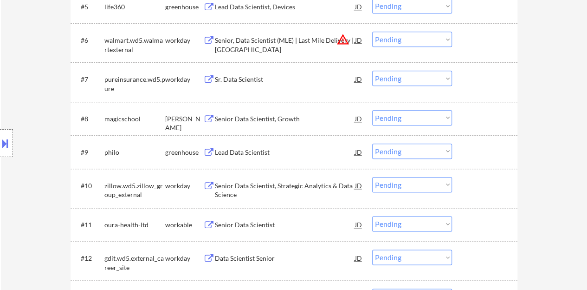
click at [246, 146] on div "Lead Data Scientist" at bounding box center [285, 151] width 140 height 17
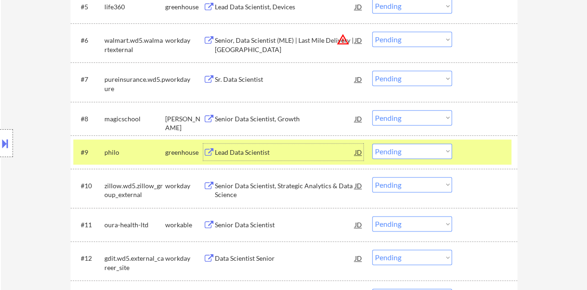
click at [425, 148] on select "Choose an option... Pending Applied Excluded (Questions) Excluded (Expired) Exc…" at bounding box center [412, 150] width 80 height 15
click at [372, 143] on select "Choose an option... Pending Applied Excluded (Questions) Excluded (Expired) Exc…" at bounding box center [412, 150] width 80 height 15
select select ""pending""
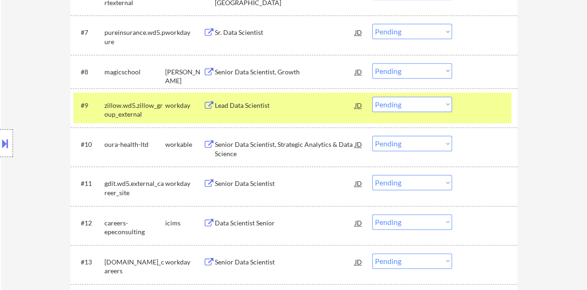
scroll to position [557, 0]
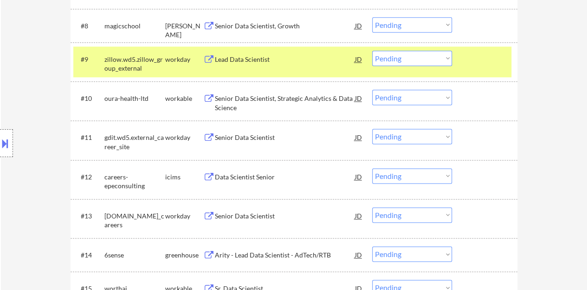
click at [475, 62] on div at bounding box center [486, 59] width 41 height 17
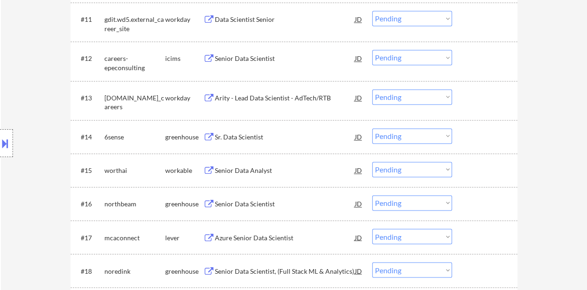
scroll to position [696, 0]
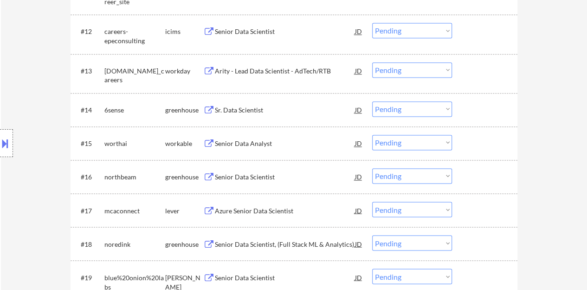
click at [253, 111] on div "Sr. Data Scientist" at bounding box center [285, 109] width 140 height 9
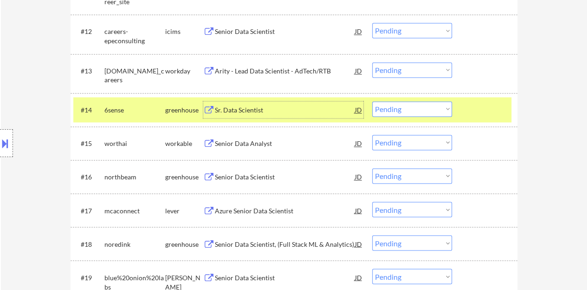
click at [392, 109] on select "Choose an option... Pending Applied Excluded (Questions) Excluded (Expired) Exc…" at bounding box center [412, 108] width 80 height 15
click at [372, 101] on select "Choose an option... Pending Applied Excluded (Questions) Excluded (Expired) Exc…" at bounding box center [412, 108] width 80 height 15
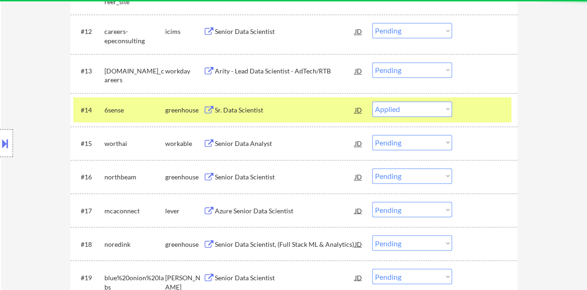
select select ""pending""
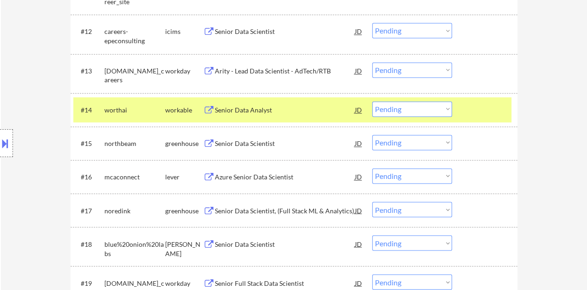
click at [483, 100] on div "#14 worthai workable Senior Data Analyst JD Choose an option... Pending Applied…" at bounding box center [292, 109] width 438 height 25
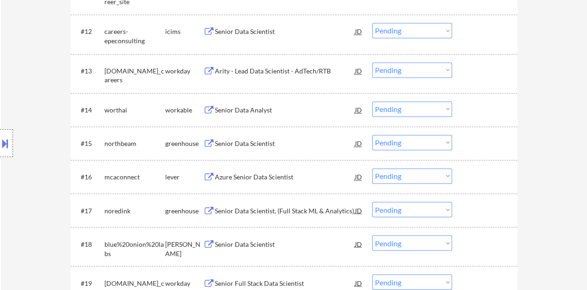
click at [256, 137] on div "Senior Data Scientist" at bounding box center [285, 143] width 140 height 17
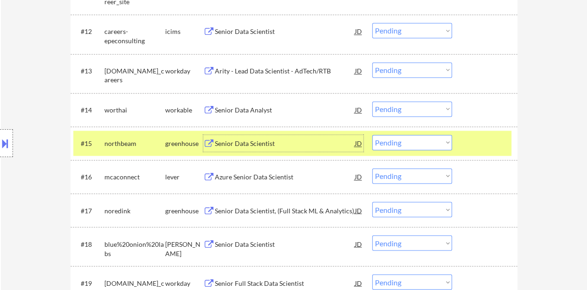
click at [437, 136] on select "Choose an option... Pending Applied Excluded (Questions) Excluded (Expired) Exc…" at bounding box center [412, 142] width 80 height 15
click at [372, 135] on select "Choose an option... Pending Applied Excluded (Questions) Excluded (Expired) Exc…" at bounding box center [412, 142] width 80 height 15
select select ""pending""
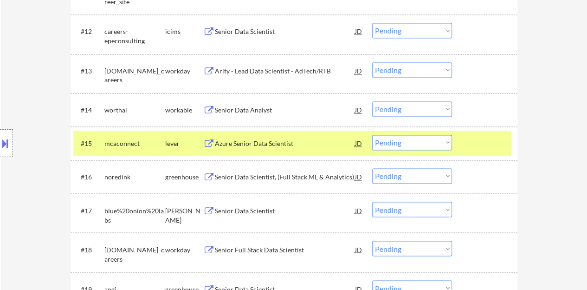
click at [474, 143] on div at bounding box center [486, 143] width 41 height 17
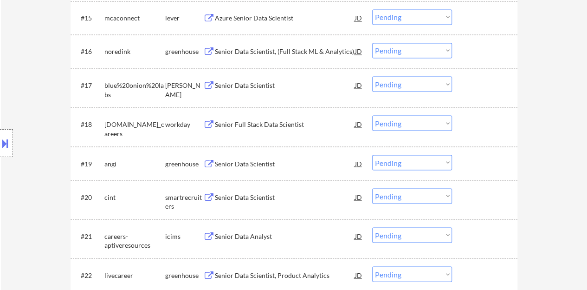
scroll to position [836, 0]
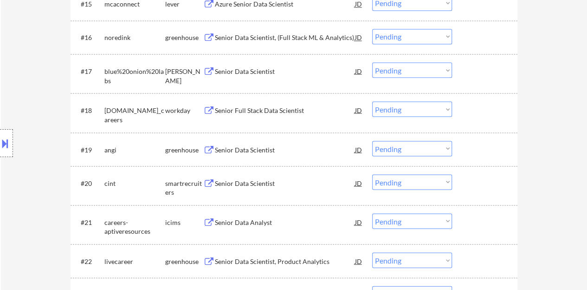
click at [234, 74] on div "Senior Data Scientist" at bounding box center [285, 70] width 140 height 9
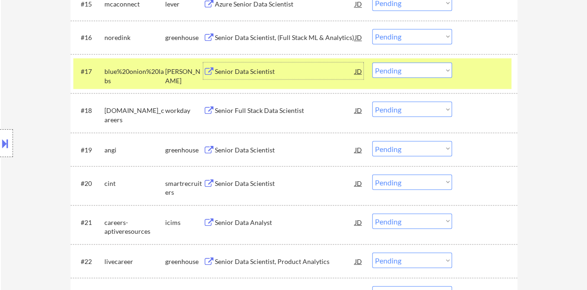
click at [395, 68] on select "Choose an option... Pending Applied Excluded (Questions) Excluded (Expired) Exc…" at bounding box center [412, 69] width 80 height 15
click at [372, 62] on select "Choose an option... Pending Applied Excluded (Questions) Excluded (Expired) Exc…" at bounding box center [412, 69] width 80 height 15
select select ""pending""
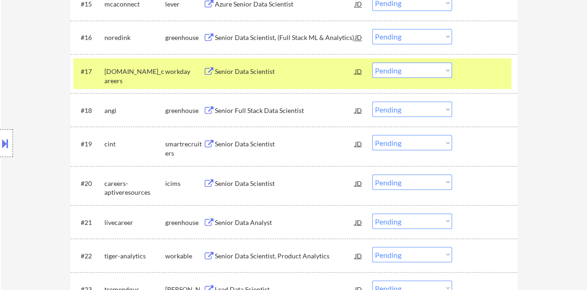
click at [465, 89] on div "#17 [DOMAIN_NAME]_careers workday Senior Data Scientist [PERSON_NAME] an option…" at bounding box center [294, 73] width 447 height 39
click at [467, 74] on div at bounding box center [486, 70] width 41 height 17
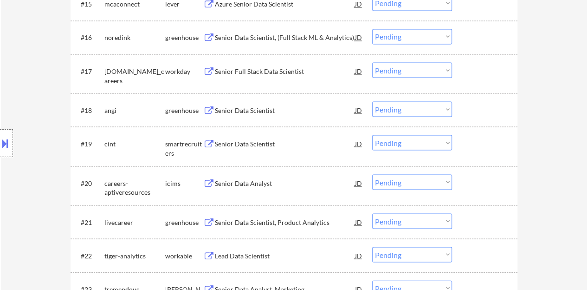
click at [246, 109] on div "Senior Data Scientist" at bounding box center [285, 109] width 140 height 9
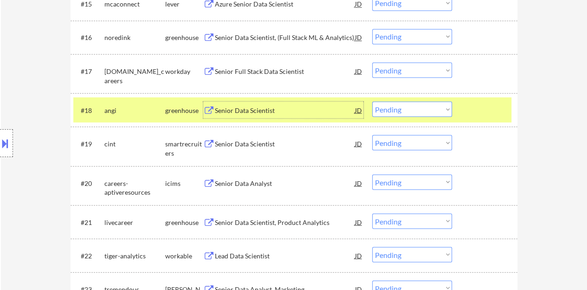
click at [390, 109] on select "Choose an option... Pending Applied Excluded (Questions) Excluded (Expired) Exc…" at bounding box center [412, 108] width 80 height 15
click at [372, 101] on select "Choose an option... Pending Applied Excluded (Questions) Excluded (Expired) Exc…" at bounding box center [412, 108] width 80 height 15
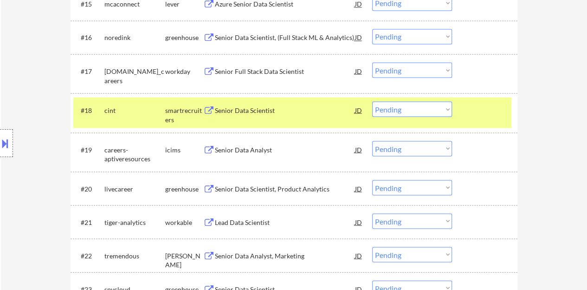
click at [255, 113] on div "Senior Data Scientist" at bounding box center [285, 109] width 140 height 9
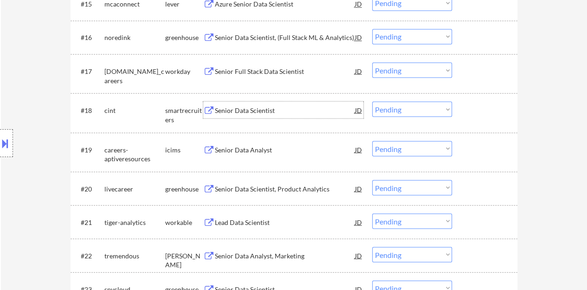
click at [483, 107] on div at bounding box center [486, 109] width 41 height 17
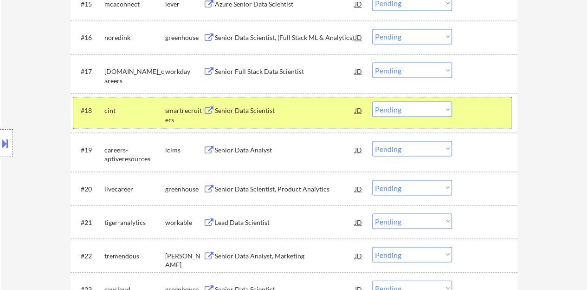
click at [399, 106] on select "Choose an option... Pending Applied Excluded (Questions) Excluded (Expired) Exc…" at bounding box center [412, 108] width 80 height 15
click at [372, 101] on select "Choose an option... Pending Applied Excluded (Questions) Excluded (Expired) Exc…" at bounding box center [412, 108] width 80 height 15
select select ""pending""
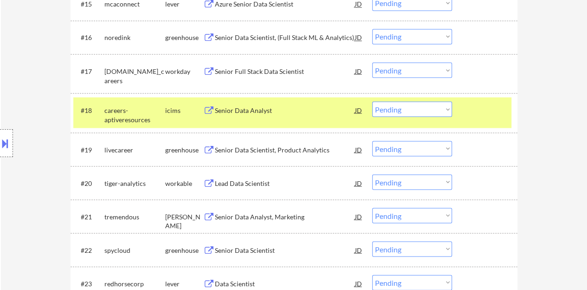
click at [476, 115] on div at bounding box center [486, 109] width 41 height 17
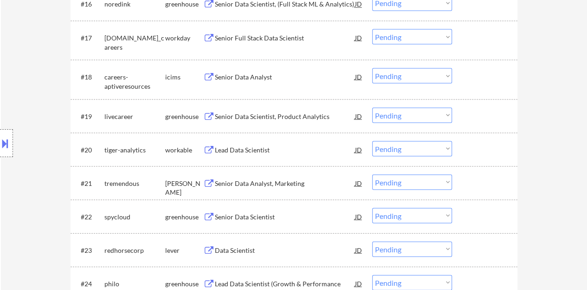
scroll to position [882, 0]
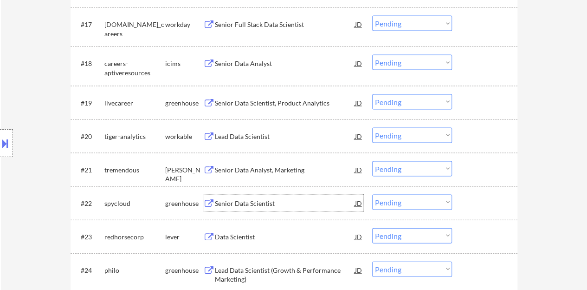
click at [243, 197] on div "Senior Data Scientist" at bounding box center [285, 203] width 140 height 17
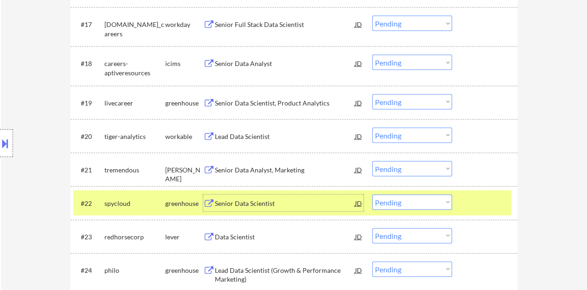
click at [478, 197] on div at bounding box center [486, 203] width 41 height 17
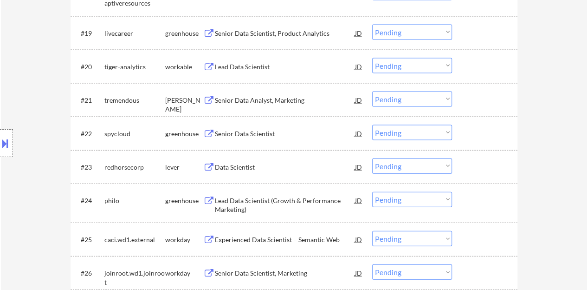
scroll to position [975, 0]
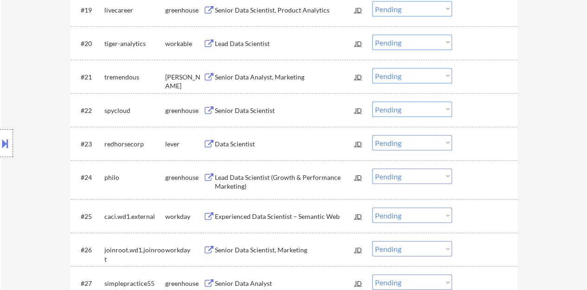
click at [241, 139] on div "Data Scientist" at bounding box center [285, 143] width 140 height 9
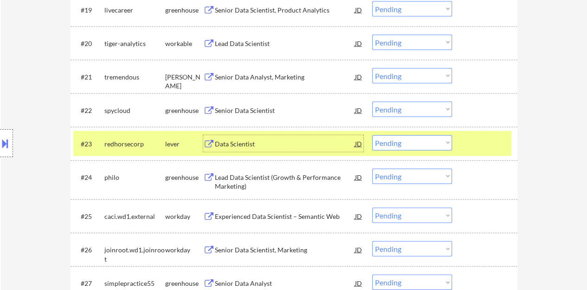
click at [401, 143] on select "Choose an option... Pending Applied Excluded (Questions) Excluded (Expired) Exc…" at bounding box center [412, 142] width 80 height 15
click at [372, 135] on select "Choose an option... Pending Applied Excluded (Questions) Excluded (Expired) Exc…" at bounding box center [412, 142] width 80 height 15
select select ""pending""
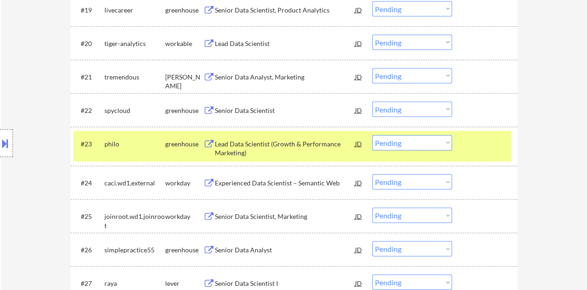
click at [487, 144] on div at bounding box center [486, 143] width 41 height 17
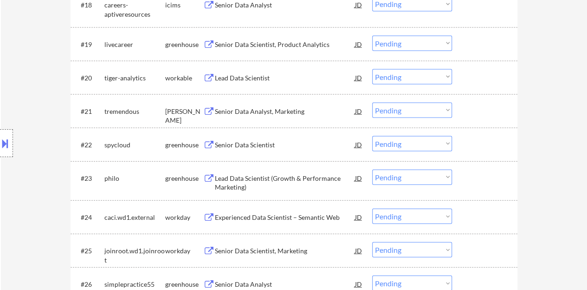
scroll to position [928, 0]
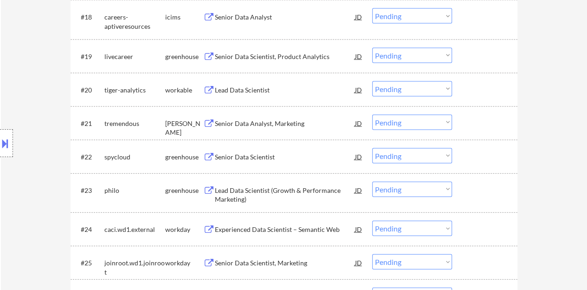
click at [253, 152] on div "Senior Data Scientist" at bounding box center [285, 156] width 140 height 9
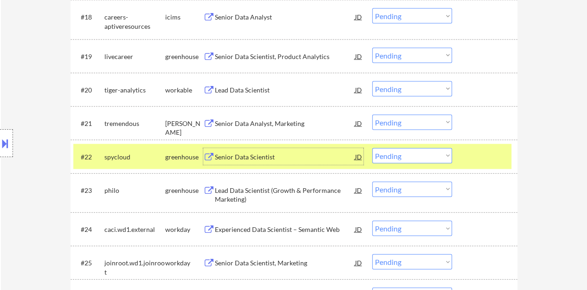
click at [442, 158] on select "Choose an option... Pending Applied Excluded (Questions) Excluded (Expired) Exc…" at bounding box center [412, 155] width 80 height 15
click at [372, 148] on select "Choose an option... Pending Applied Excluded (Questions) Excluded (Expired) Exc…" at bounding box center [412, 155] width 80 height 15
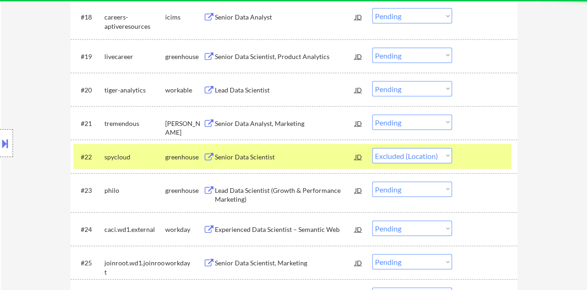
select select ""pending""
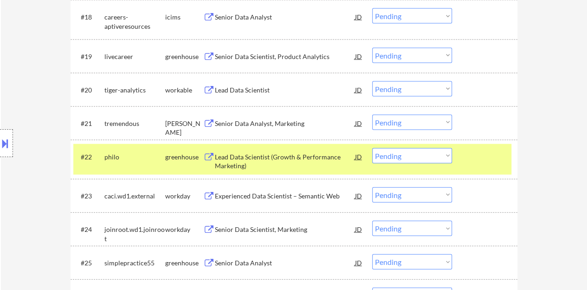
scroll to position [975, 0]
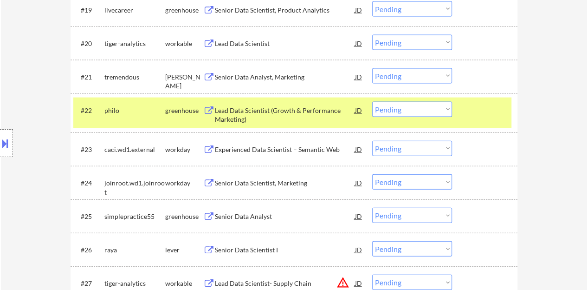
click at [474, 109] on div at bounding box center [486, 110] width 41 height 17
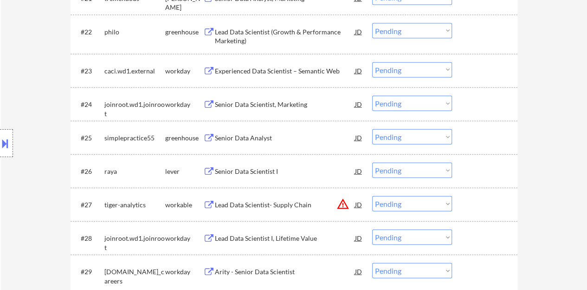
scroll to position [1068, 0]
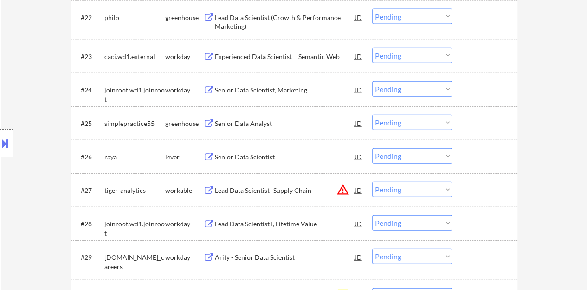
click at [254, 119] on div "Senior Data Analyst" at bounding box center [285, 123] width 140 height 9
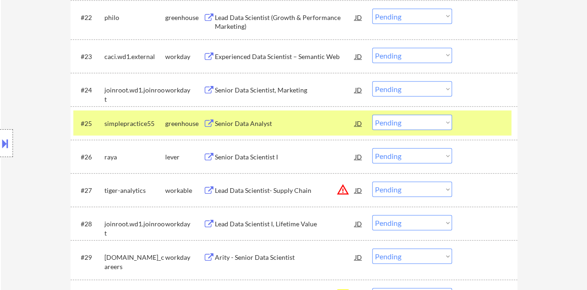
click at [416, 117] on select "Choose an option... Pending Applied Excluded (Questions) Excluded (Expired) Exc…" at bounding box center [412, 122] width 80 height 15
click at [372, 115] on select "Choose an option... Pending Applied Excluded (Questions) Excluded (Expired) Exc…" at bounding box center [412, 122] width 80 height 15
select select ""pending""
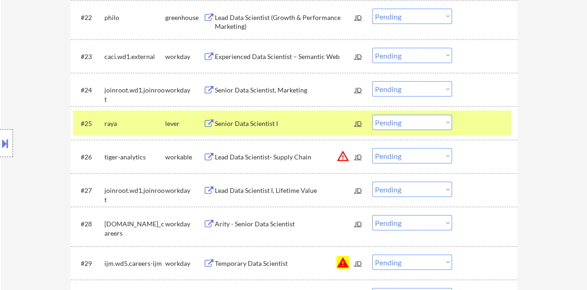
scroll to position [1114, 0]
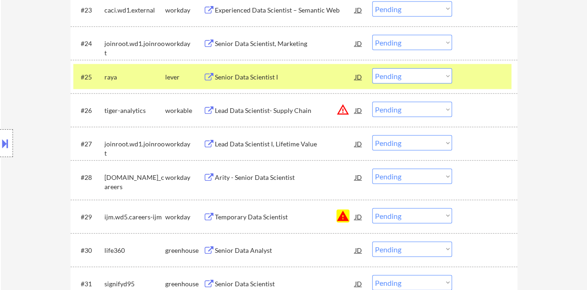
click at [425, 213] on select "Choose an option... Pending Applied Excluded (Questions) Excluded (Expired) Exc…" at bounding box center [412, 215] width 80 height 15
click at [372, 208] on select "Choose an option... Pending Applied Excluded (Questions) Excluded (Expired) Exc…" at bounding box center [412, 215] width 80 height 15
select select ""pending""
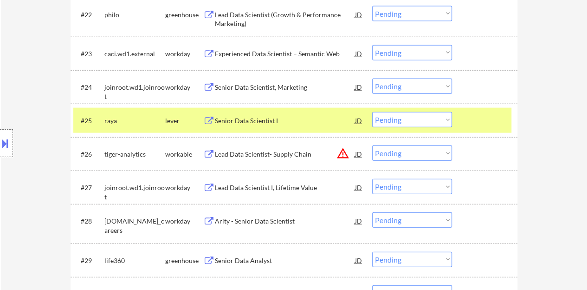
scroll to position [1068, 0]
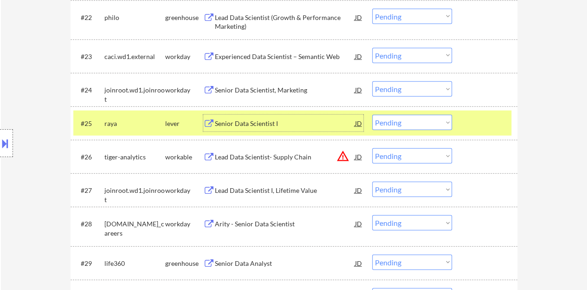
click at [272, 125] on div "Senior Data Scientist I" at bounding box center [285, 123] width 140 height 9
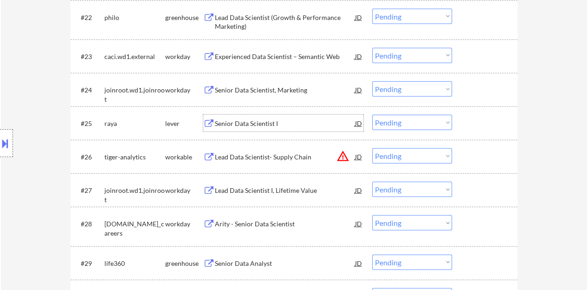
click at [504, 119] on div at bounding box center [486, 123] width 41 height 17
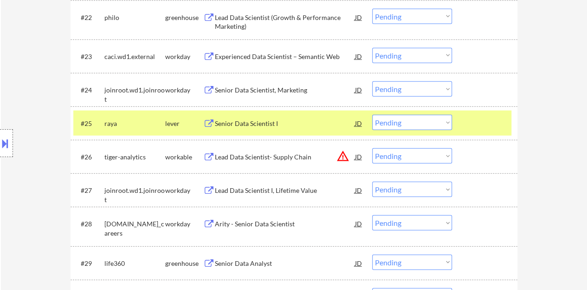
scroll to position [1021, 0]
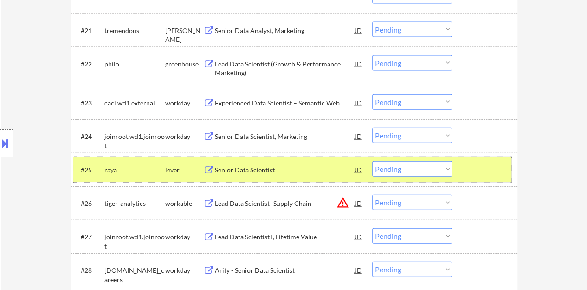
click at [426, 162] on select "Choose an option... Pending Applied Excluded (Questions) Excluded (Expired) Exc…" at bounding box center [412, 168] width 80 height 15
click at [372, 161] on select "Choose an option... Pending Applied Excluded (Questions) Excluded (Expired) Exc…" at bounding box center [412, 168] width 80 height 15
select select ""pending""
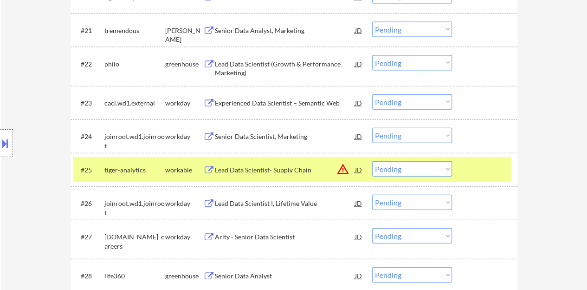
scroll to position [1068, 0]
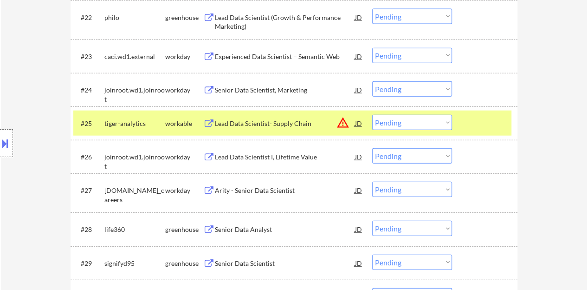
click at [473, 115] on div at bounding box center [486, 123] width 41 height 17
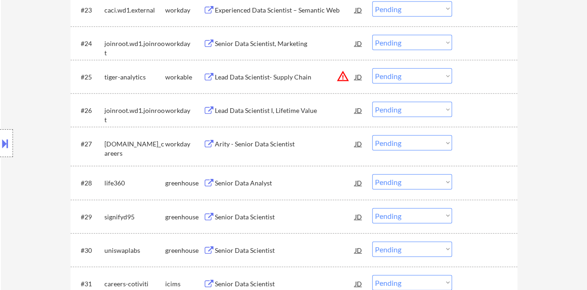
scroll to position [1161, 0]
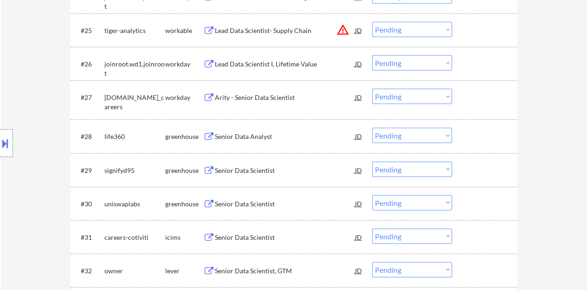
click at [248, 138] on div "Senior Data Analyst" at bounding box center [285, 136] width 140 height 9
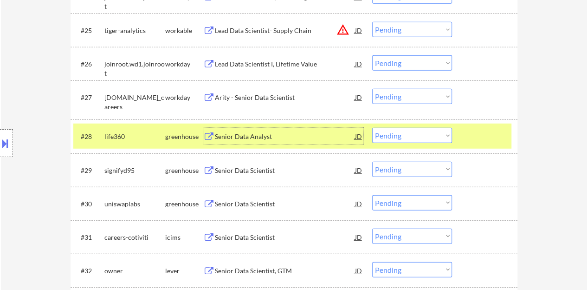
click at [406, 140] on select "Choose an option... Pending Applied Excluded (Questions) Excluded (Expired) Exc…" at bounding box center [412, 135] width 80 height 15
click at [372, 128] on select "Choose an option... Pending Applied Excluded (Questions) Excluded (Expired) Exc…" at bounding box center [412, 135] width 80 height 15
select select ""pending""
click at [254, 137] on div "Senior Data Scientist" at bounding box center [285, 136] width 140 height 9
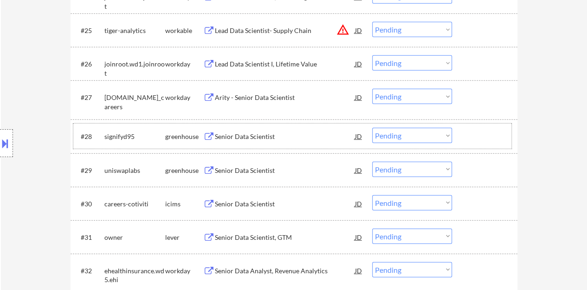
click at [491, 136] on div at bounding box center [486, 136] width 41 height 17
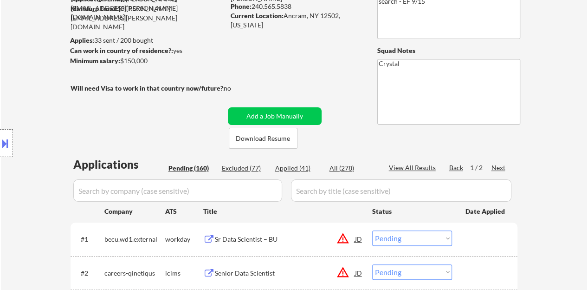
scroll to position [93, 0]
